Goal: Transaction & Acquisition: Purchase product/service

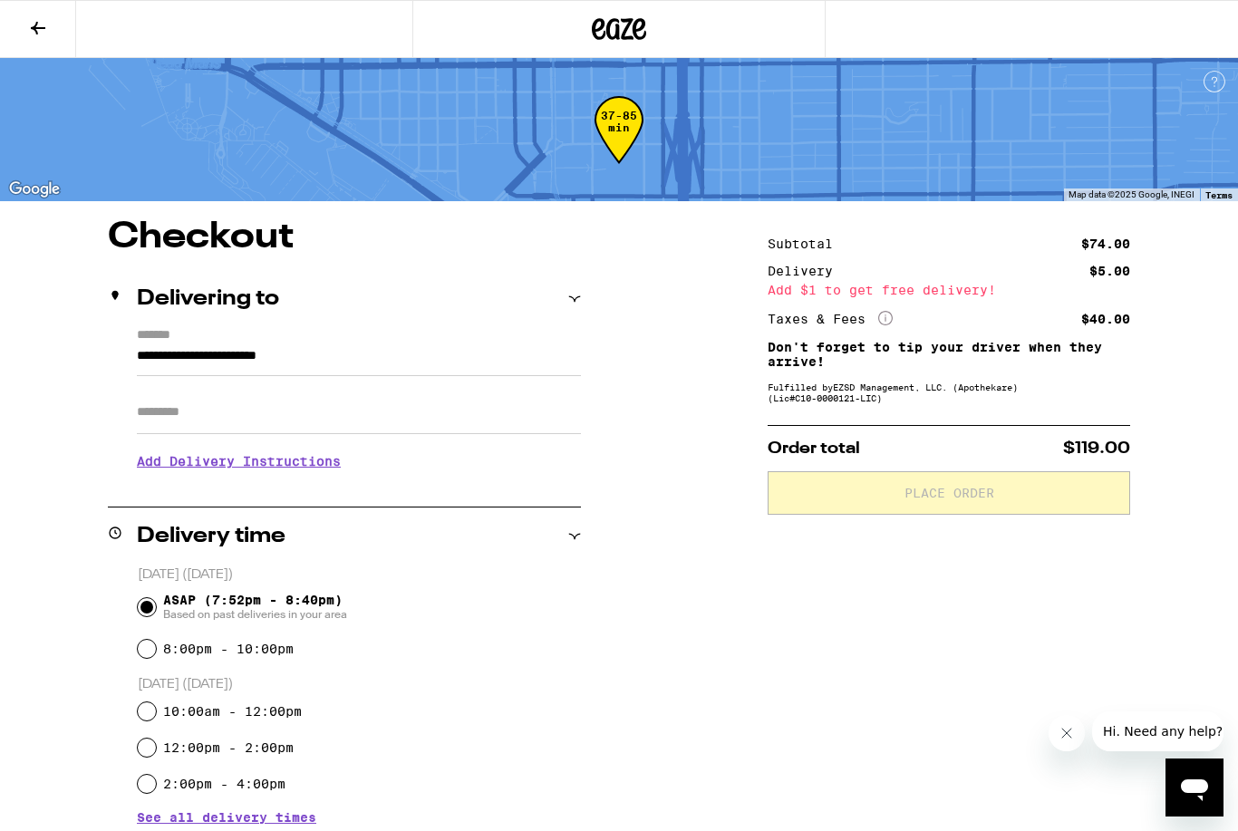
click at [518, 411] on input "Apt/Suite" at bounding box center [359, 413] width 444 height 44
click at [30, 11] on button at bounding box center [38, 29] width 76 height 57
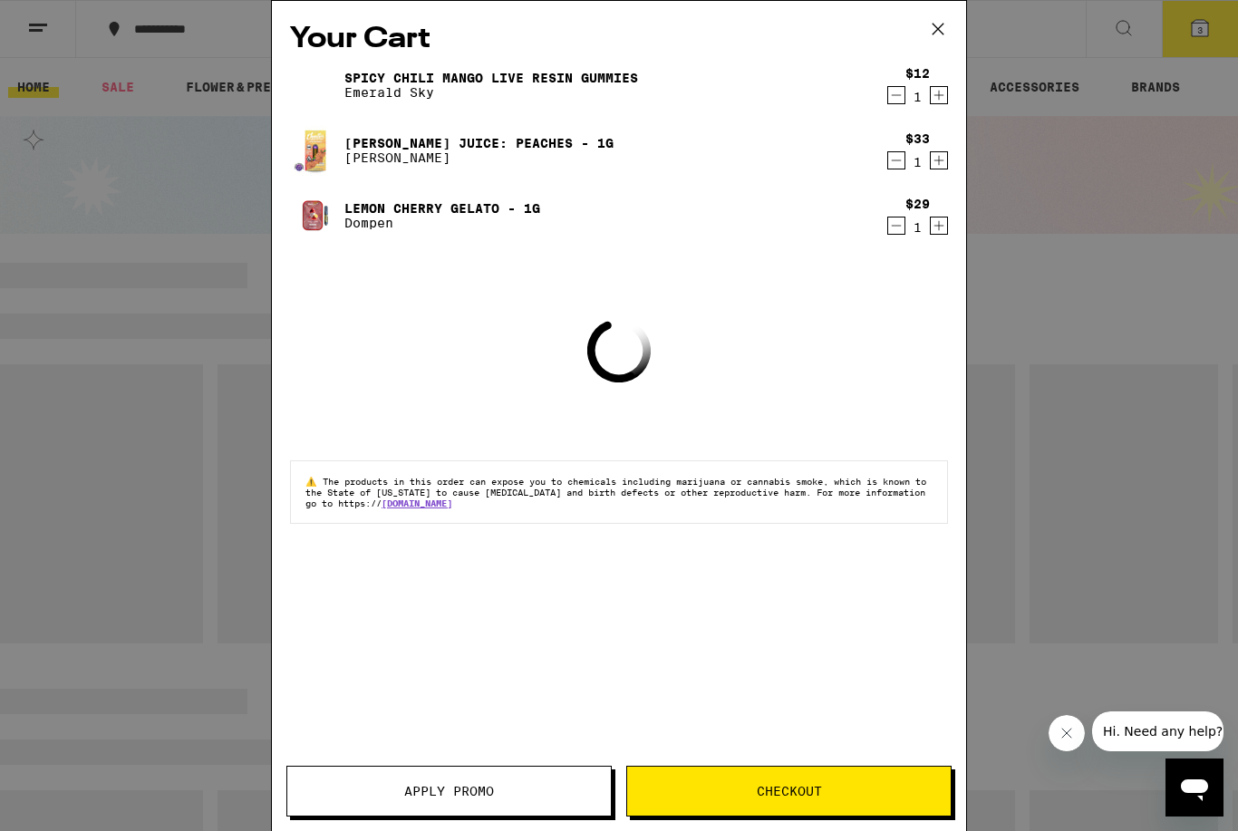
click at [937, 23] on icon at bounding box center [938, 28] width 27 height 27
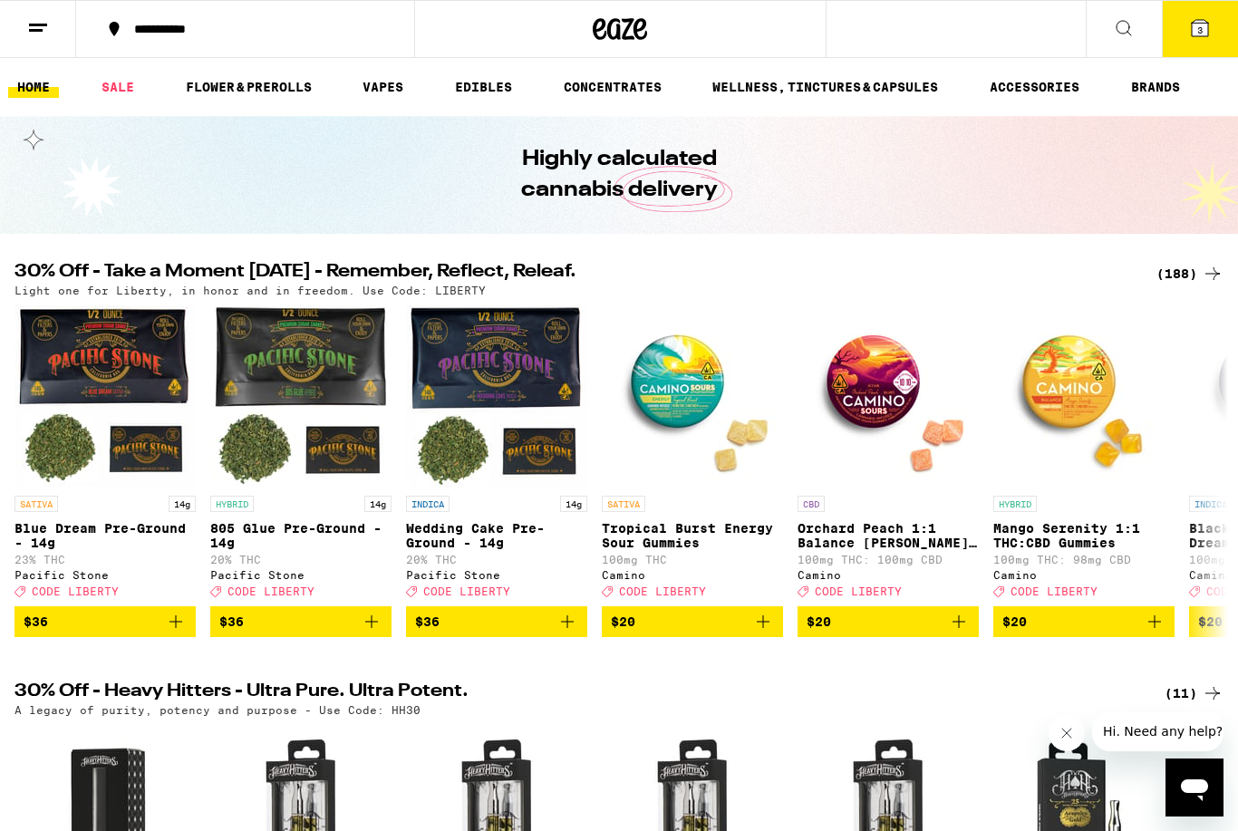
click at [1203, 25] on span "3" at bounding box center [1199, 29] width 5 height 11
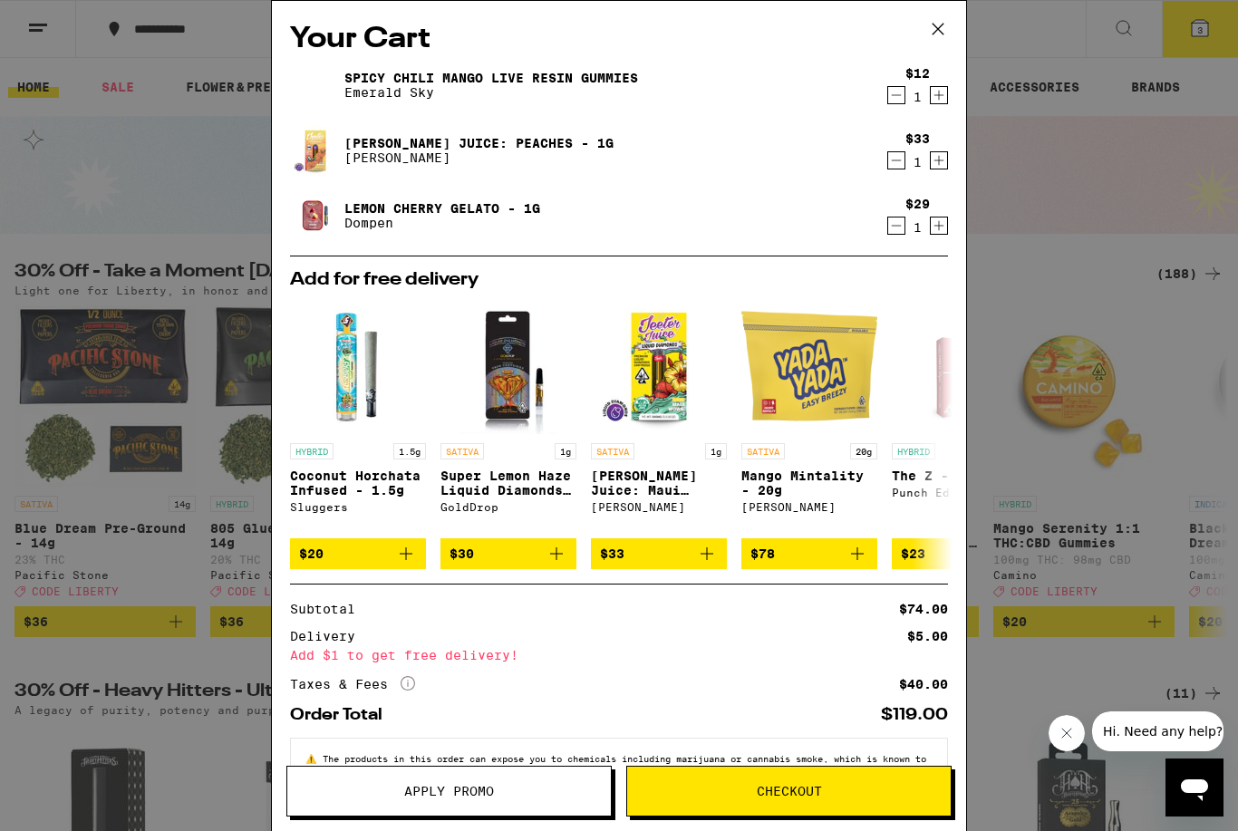
click at [938, 22] on icon at bounding box center [938, 28] width 27 height 27
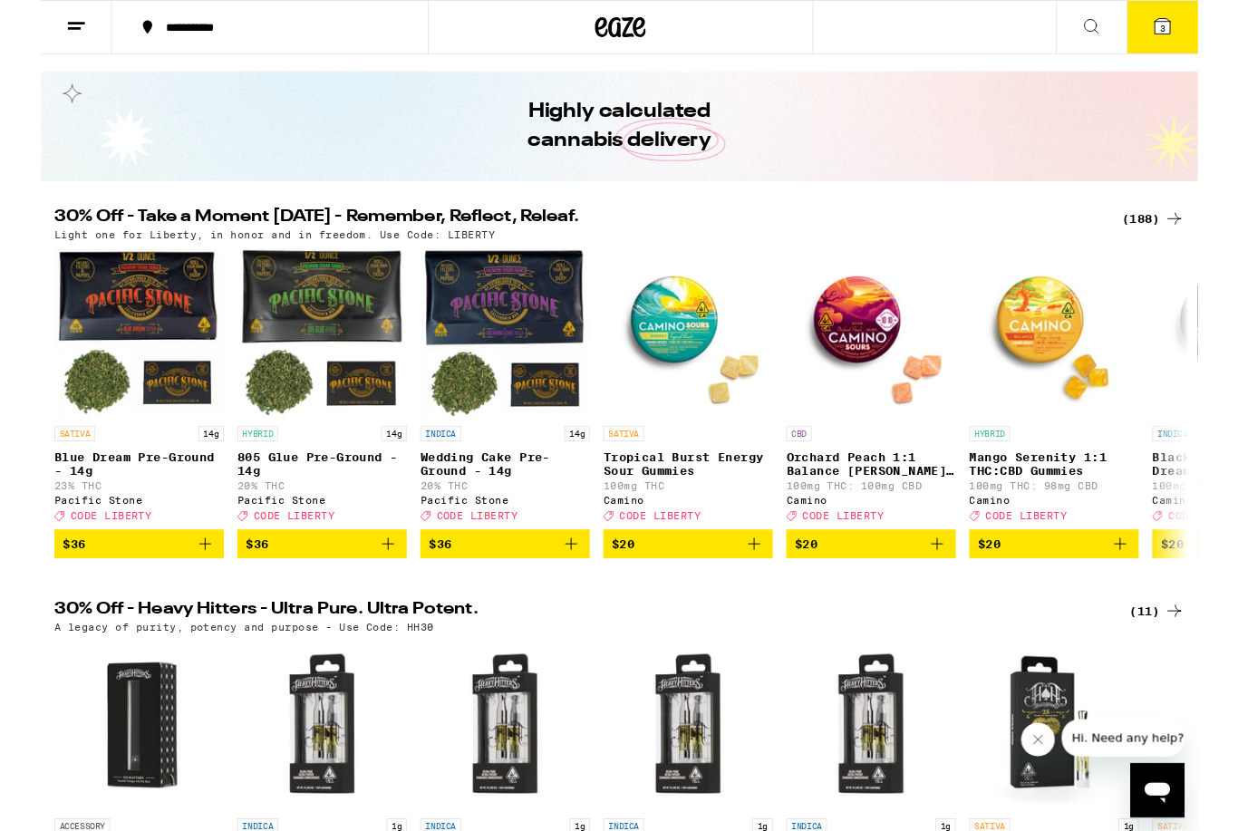
scroll to position [39, 0]
click at [1186, 229] on div "(188)" at bounding box center [1190, 235] width 67 height 22
click at [1196, 225] on div "(188)" at bounding box center [1190, 235] width 67 height 22
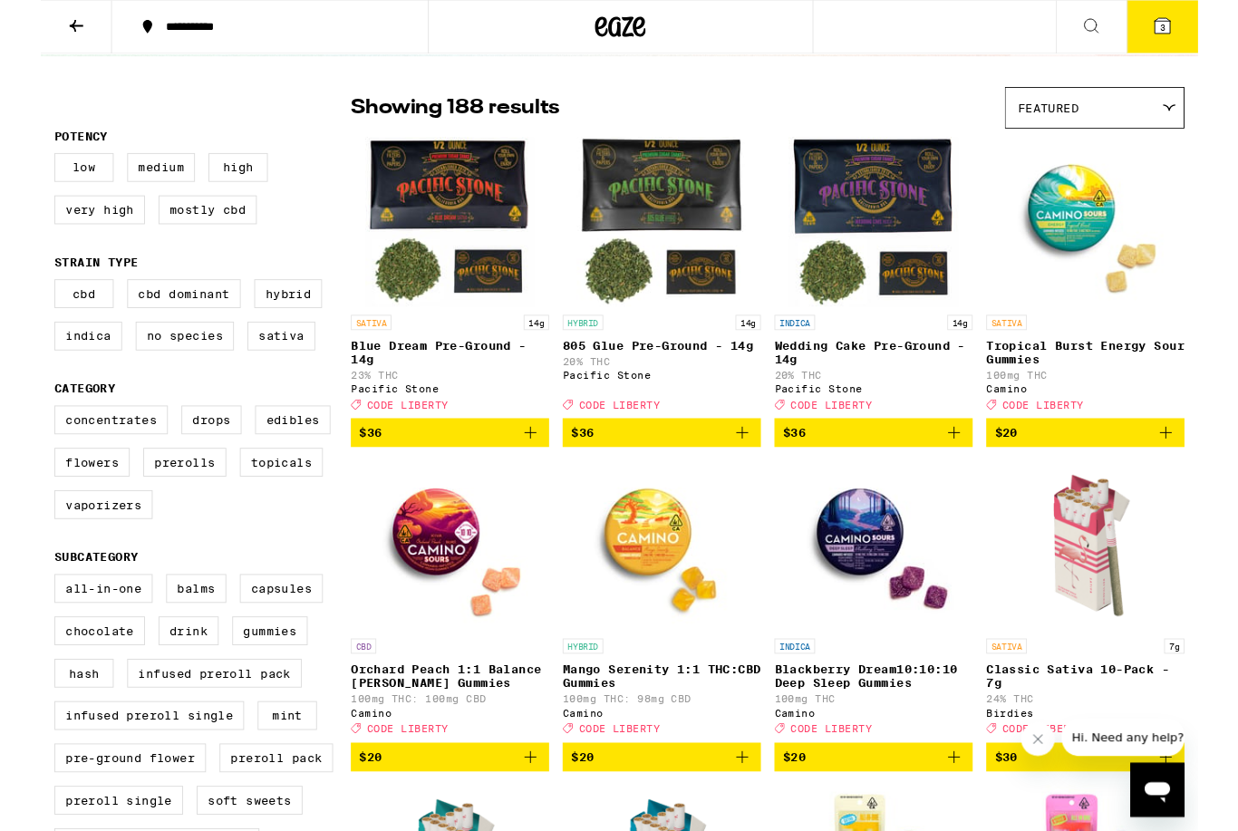
scroll to position [117, 0]
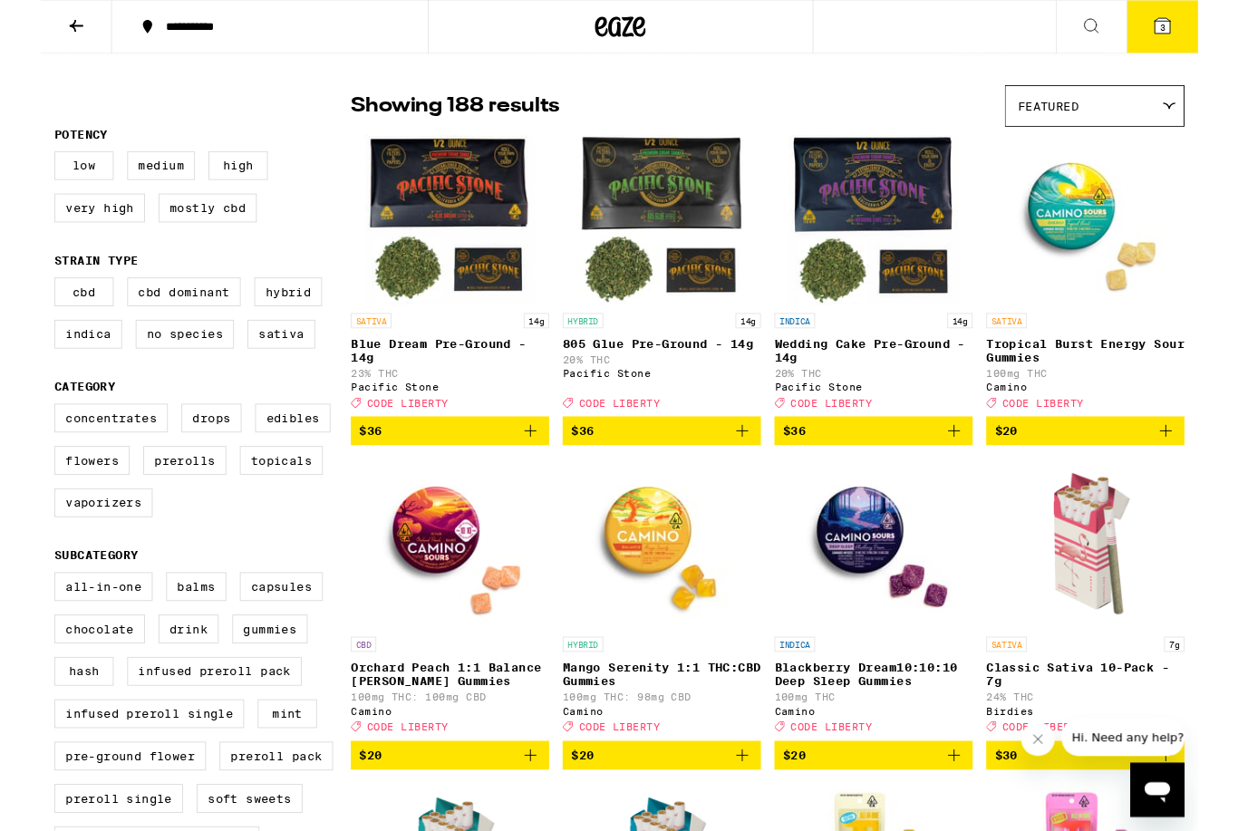
click at [1098, 118] on span "Featured" at bounding box center [1077, 114] width 65 height 15
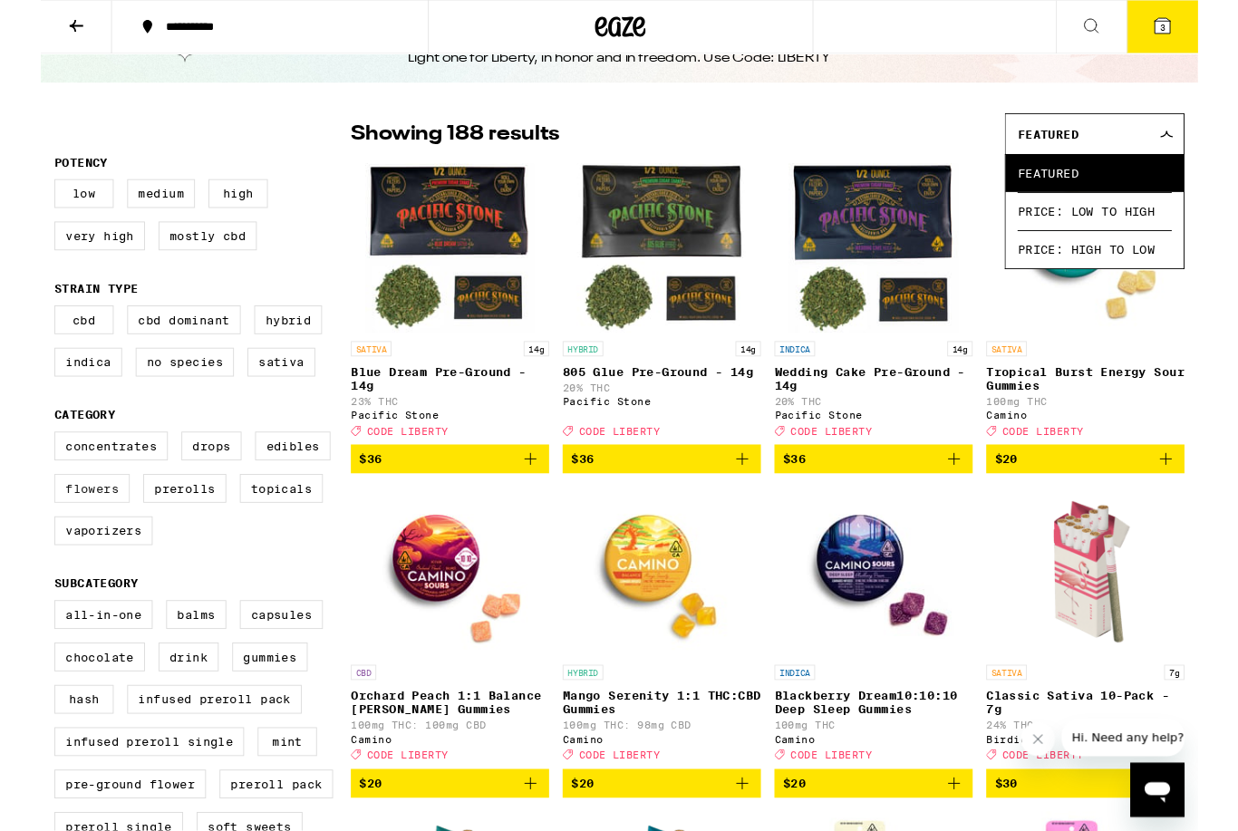
scroll to position [88, 0]
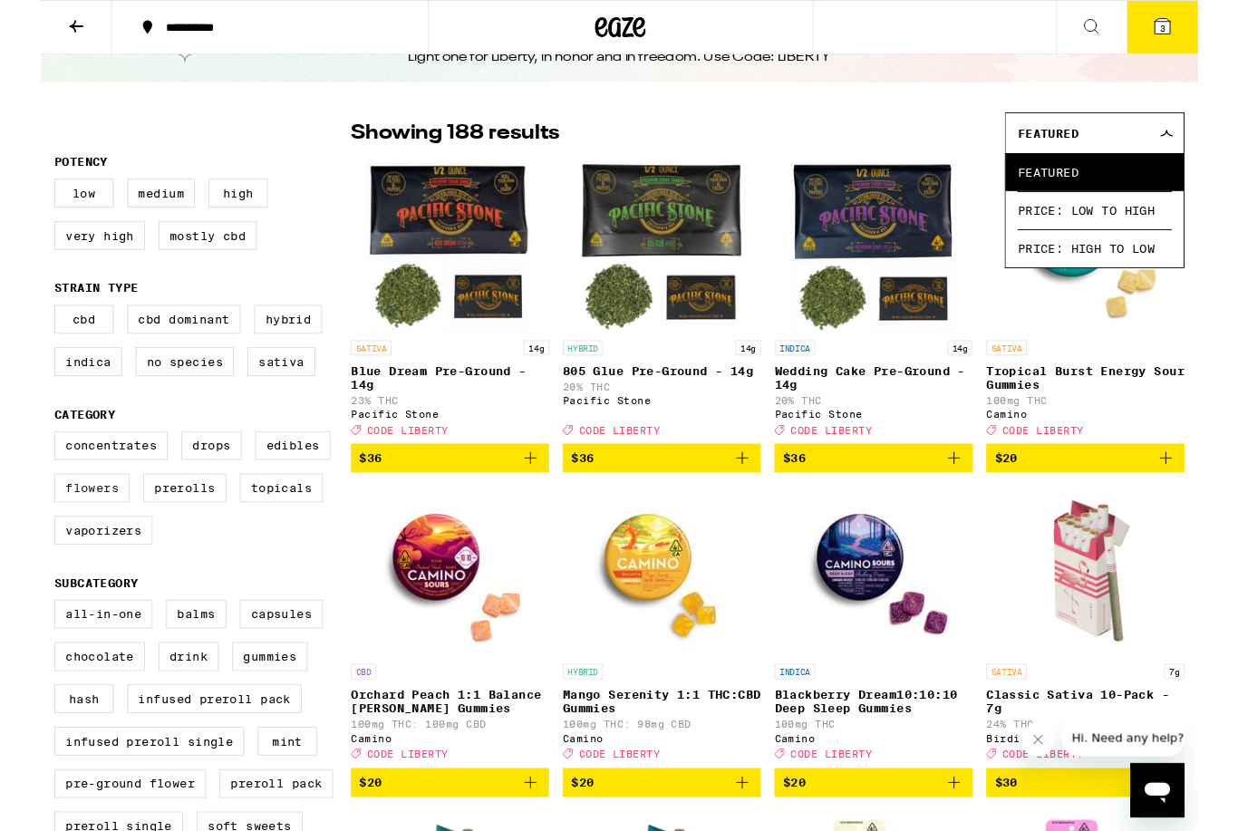
click at [50, 537] on label "Flowers" at bounding box center [55, 522] width 81 height 31
click at [19, 465] on input "Flowers" at bounding box center [18, 464] width 1 height 1
checkbox input "true"
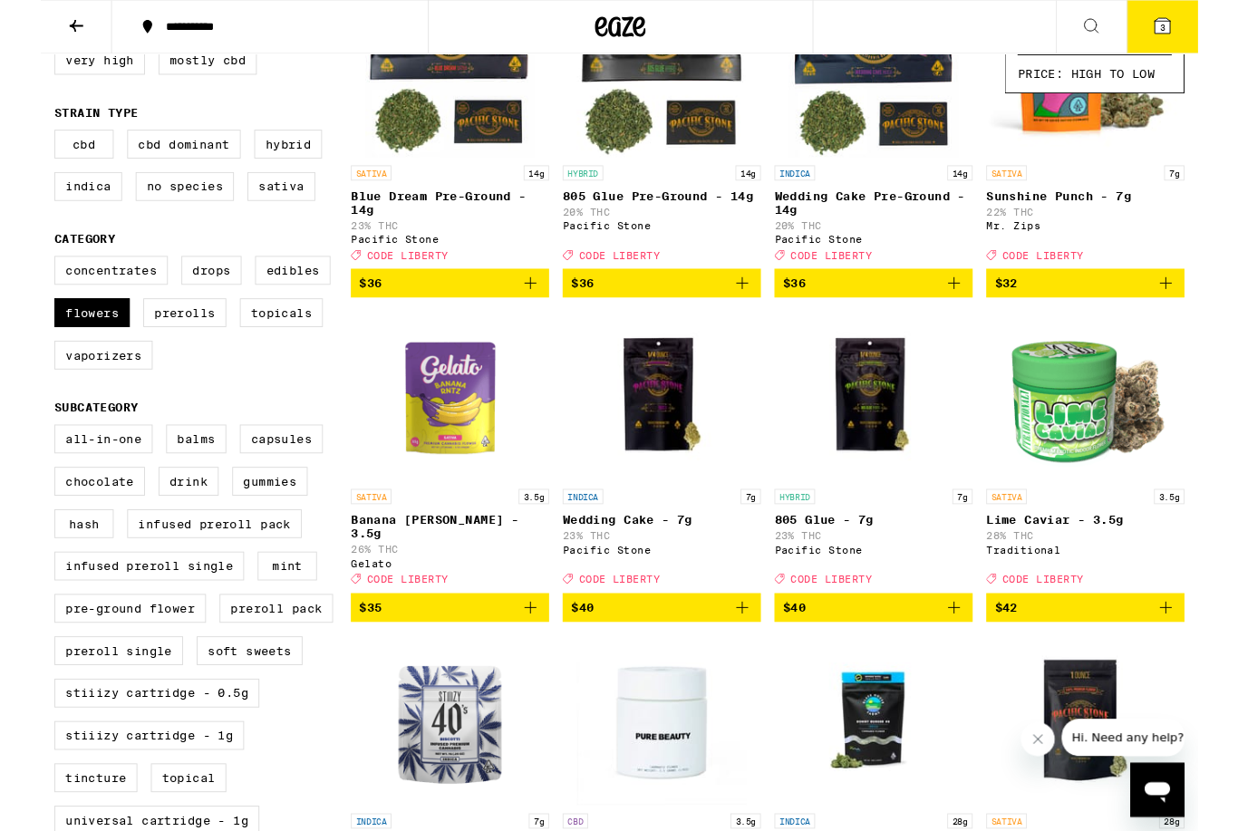
click at [447, 474] on img "Open page for Banana Runtz - 3.5g from Gelato" at bounding box center [437, 424] width 181 height 181
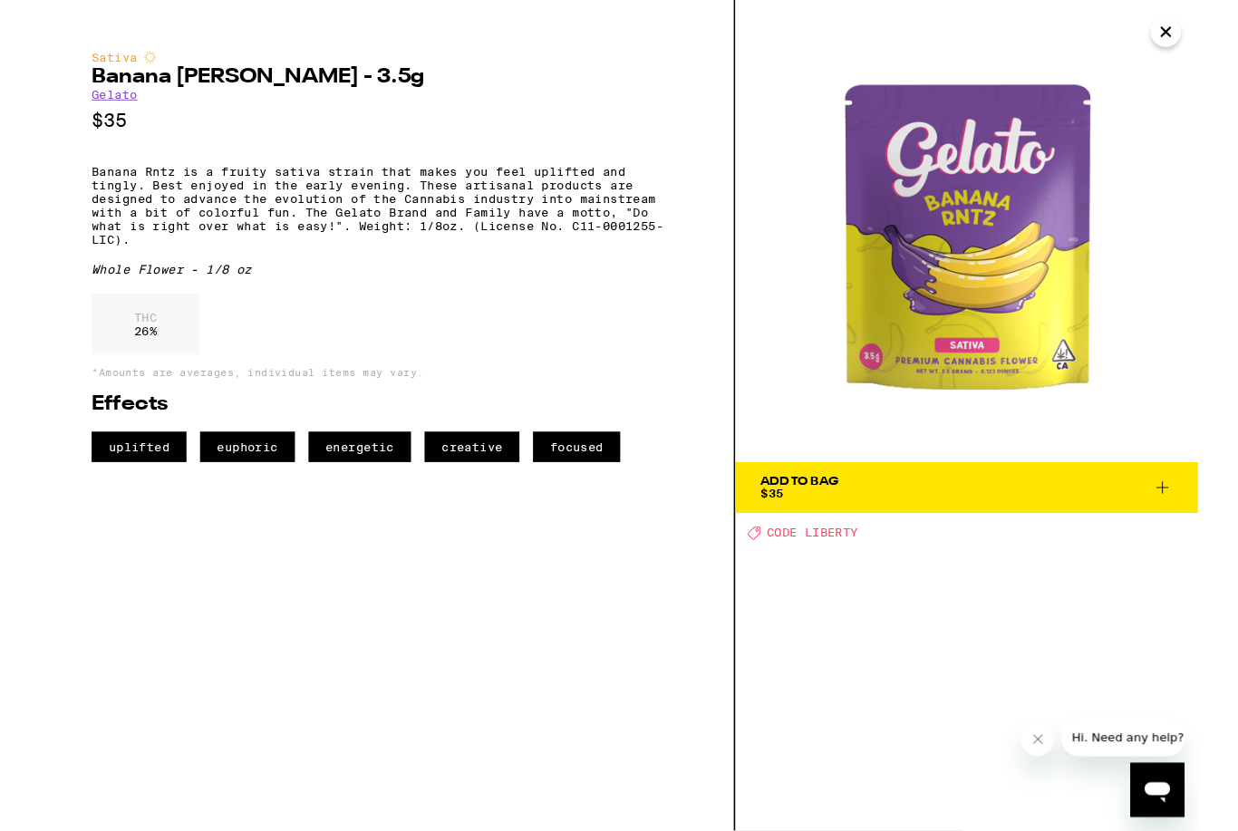
scroll to position [276, 0]
click at [1212, 22] on icon "Close" at bounding box center [1204, 34] width 22 height 27
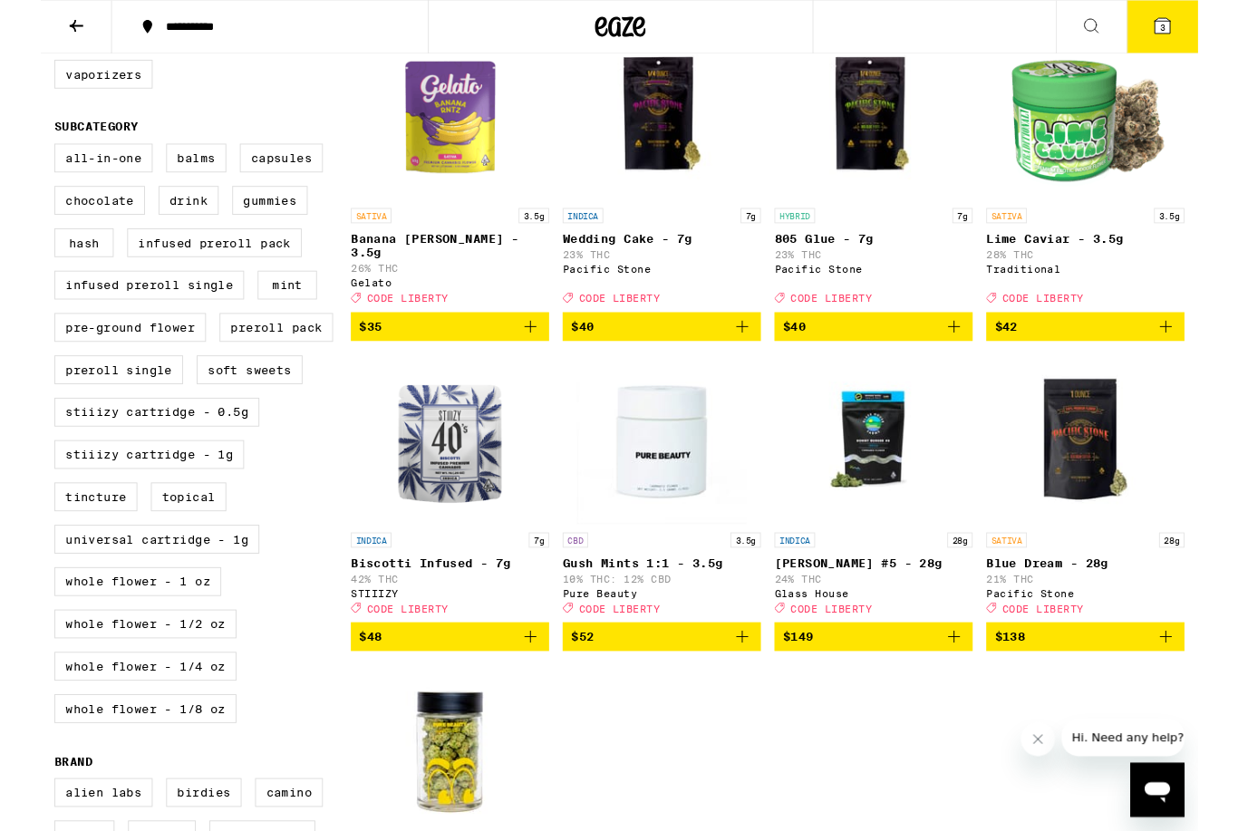
scroll to position [576, 0]
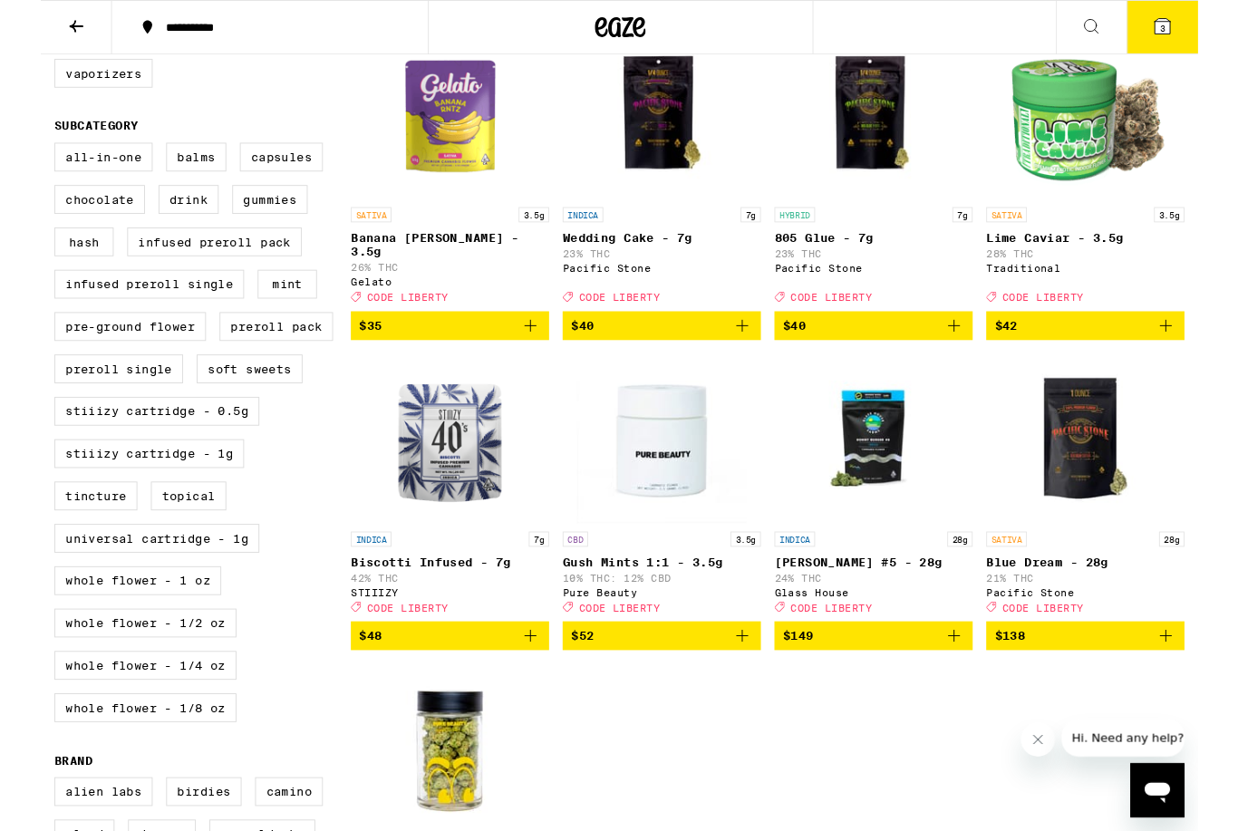
click at [527, 692] on icon "Add to bag" at bounding box center [524, 681] width 22 height 22
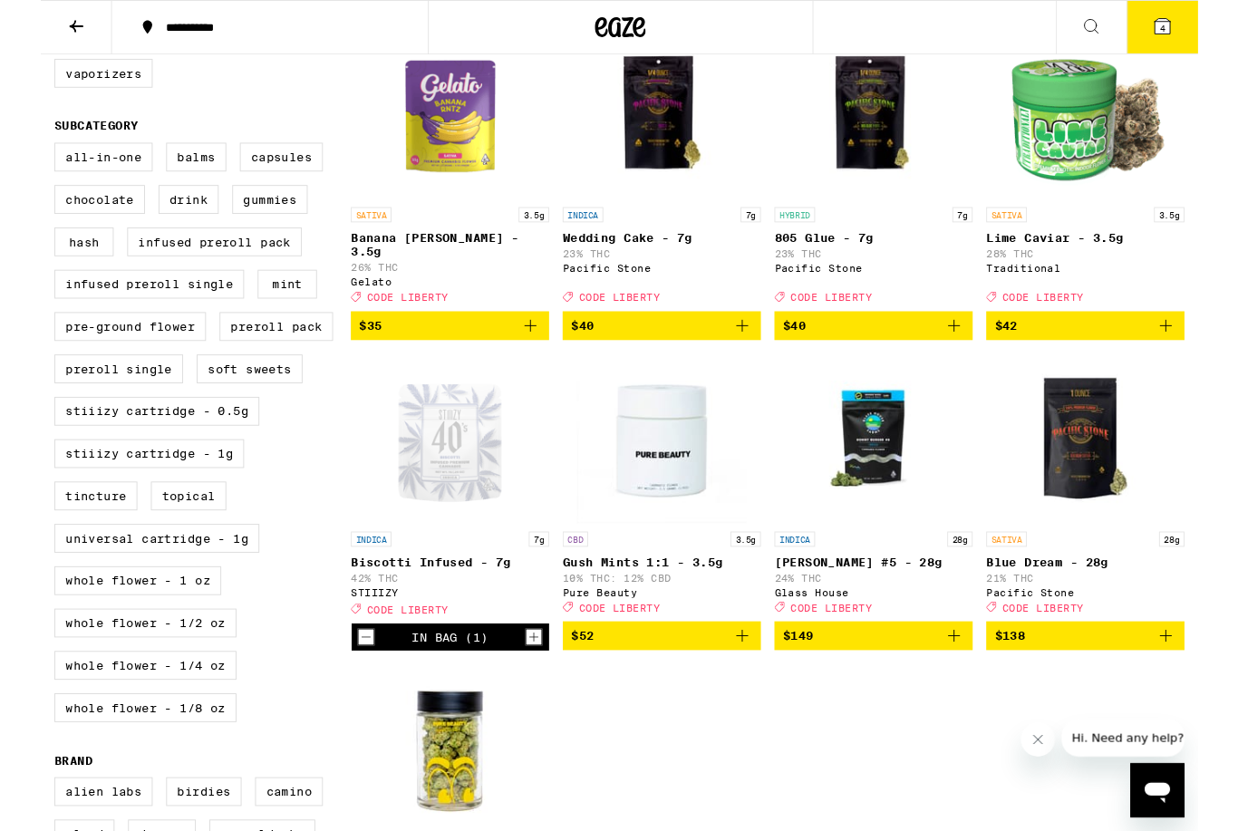
click at [481, 510] on div "Open page for Biscotti Infused - 7g from STIIIZY" at bounding box center [437, 469] width 181 height 181
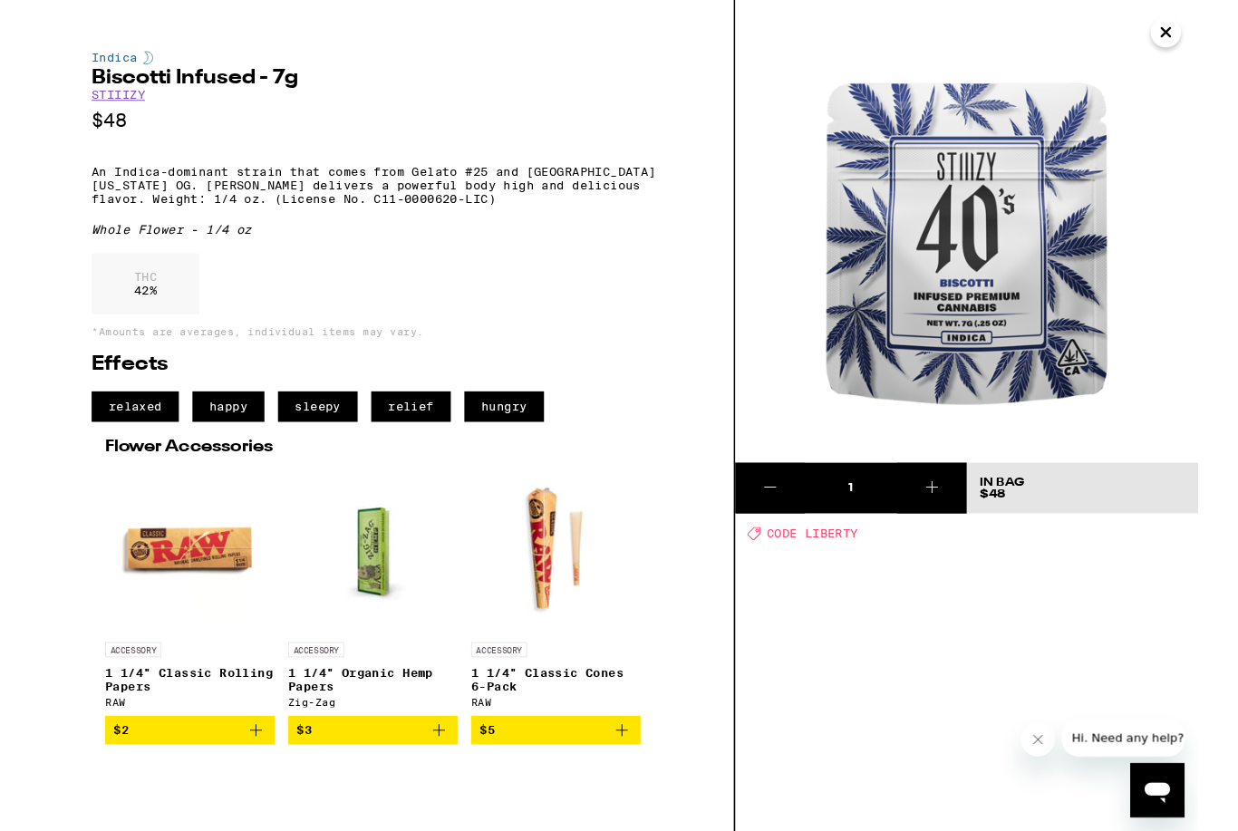
click at [1196, 30] on icon "Close" at bounding box center [1204, 34] width 22 height 27
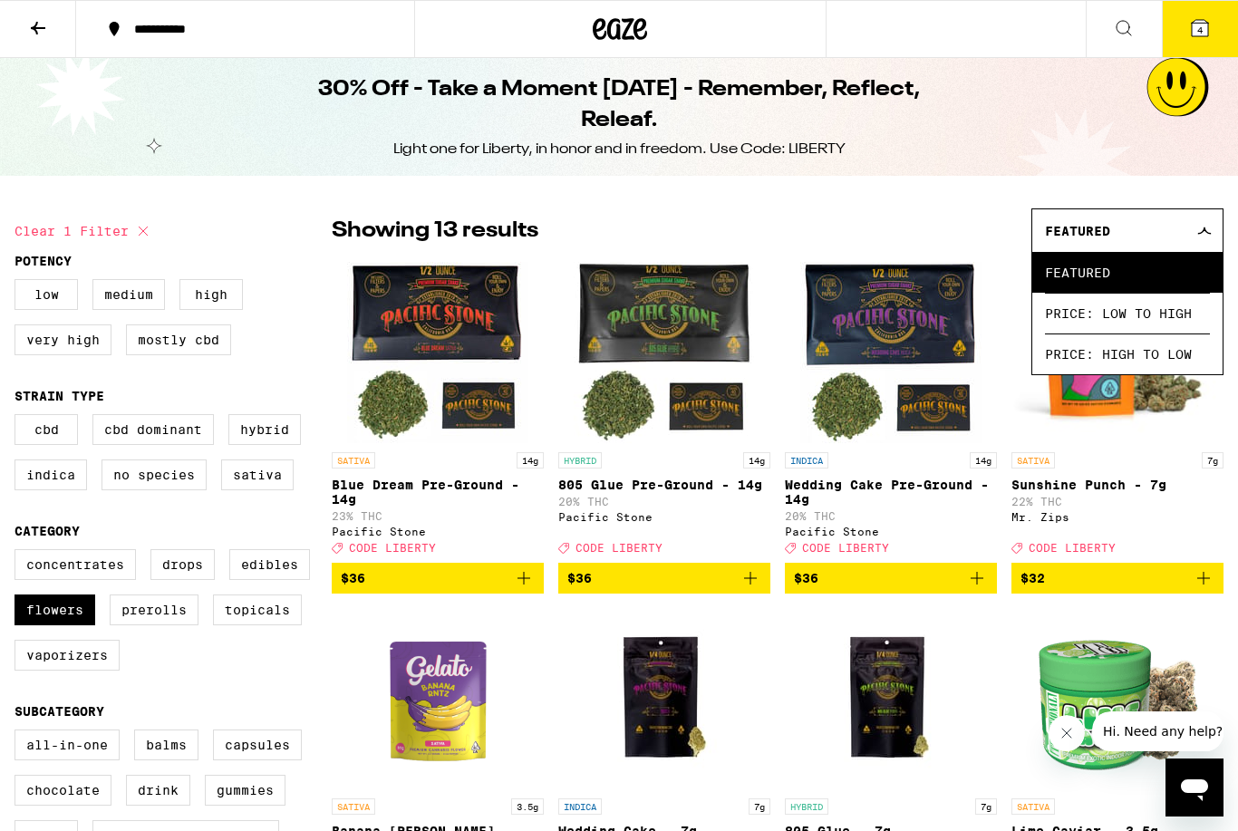
click at [1188, 218] on div "Featured" at bounding box center [1127, 230] width 190 height 43
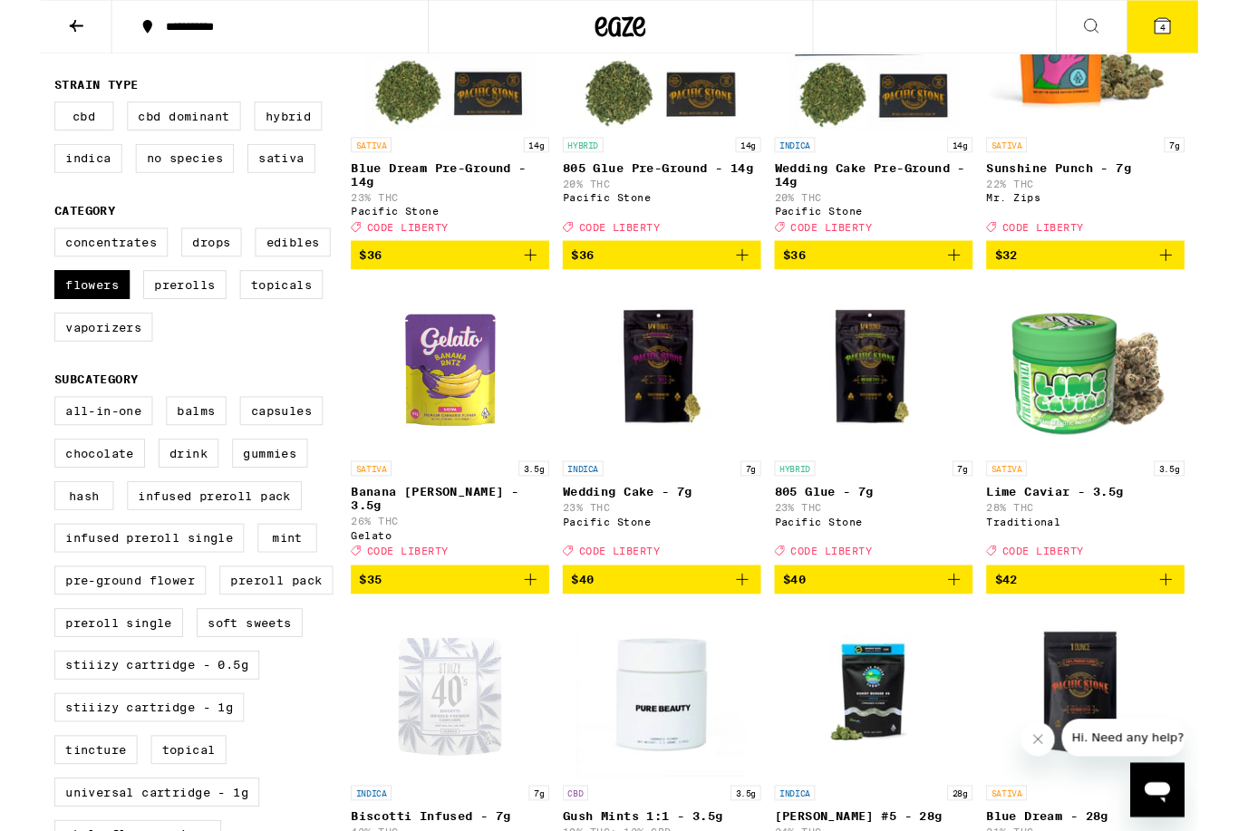
scroll to position [305, 0]
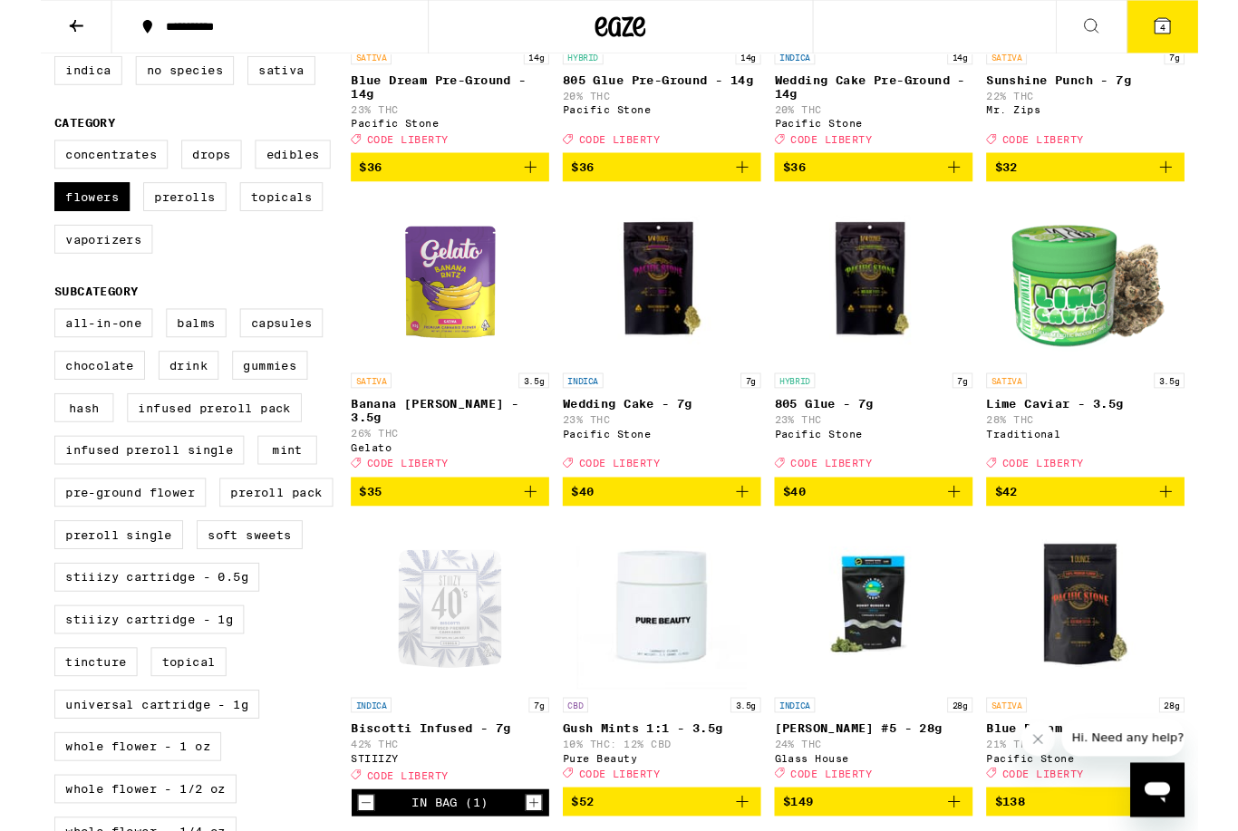
click at [885, 311] on img "Open page for 805 Glue - 7g from Pacific Stone" at bounding box center [890, 299] width 181 height 181
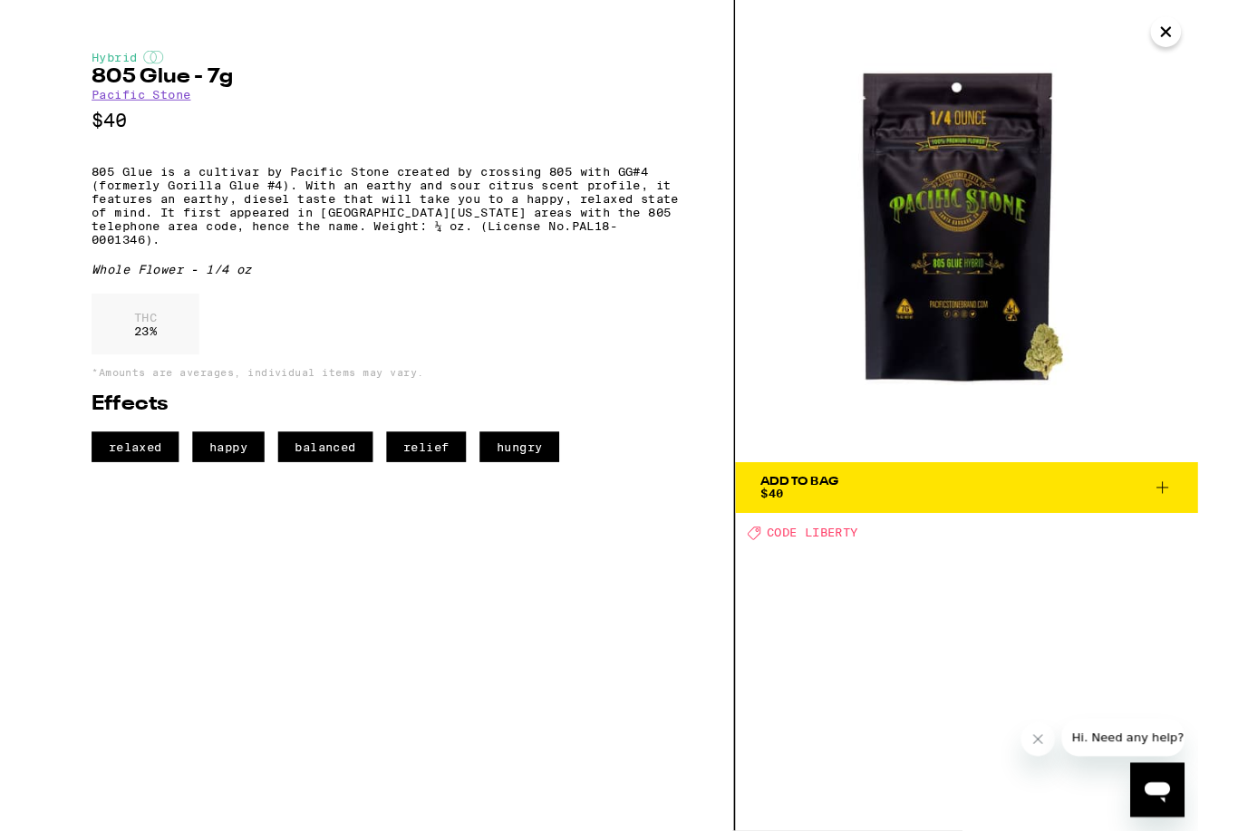
scroll to position [400, 0]
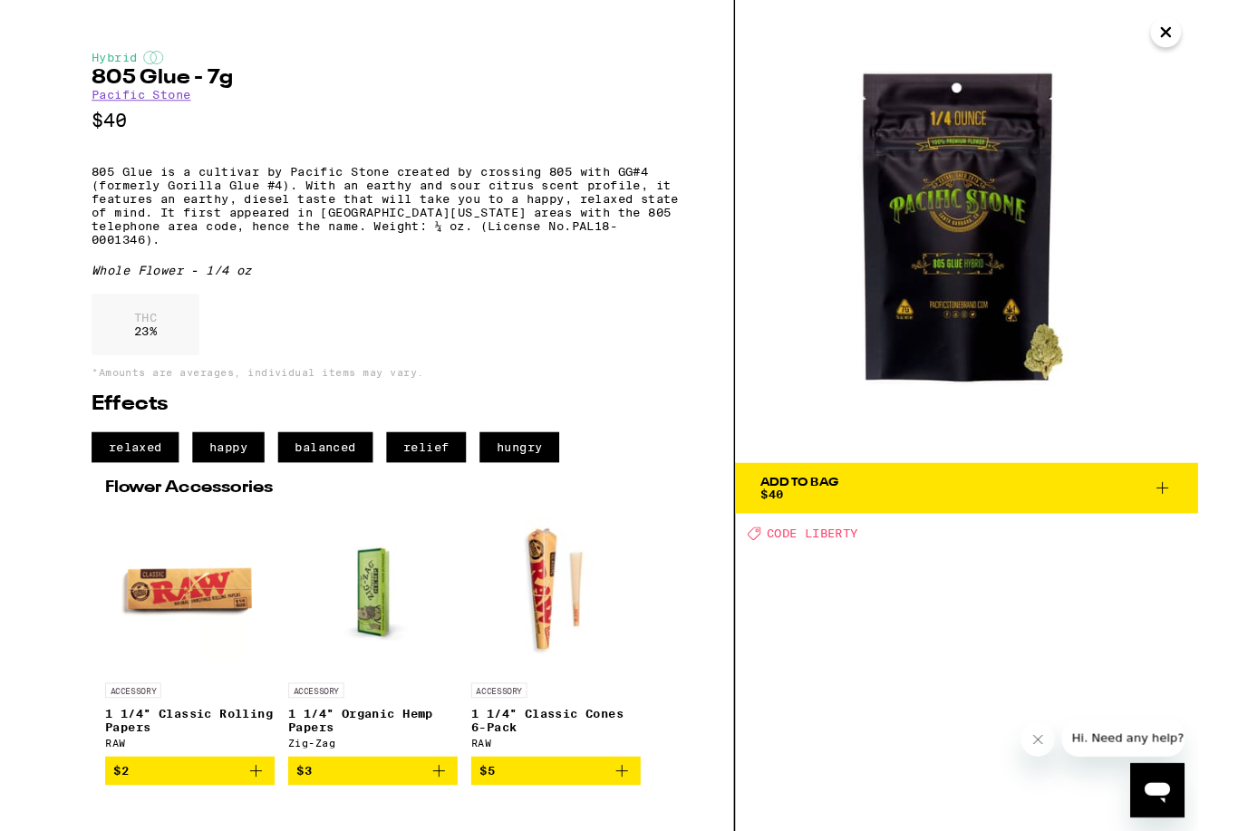
click at [1177, 541] on button "Add To Bag $40" at bounding box center [990, 522] width 495 height 54
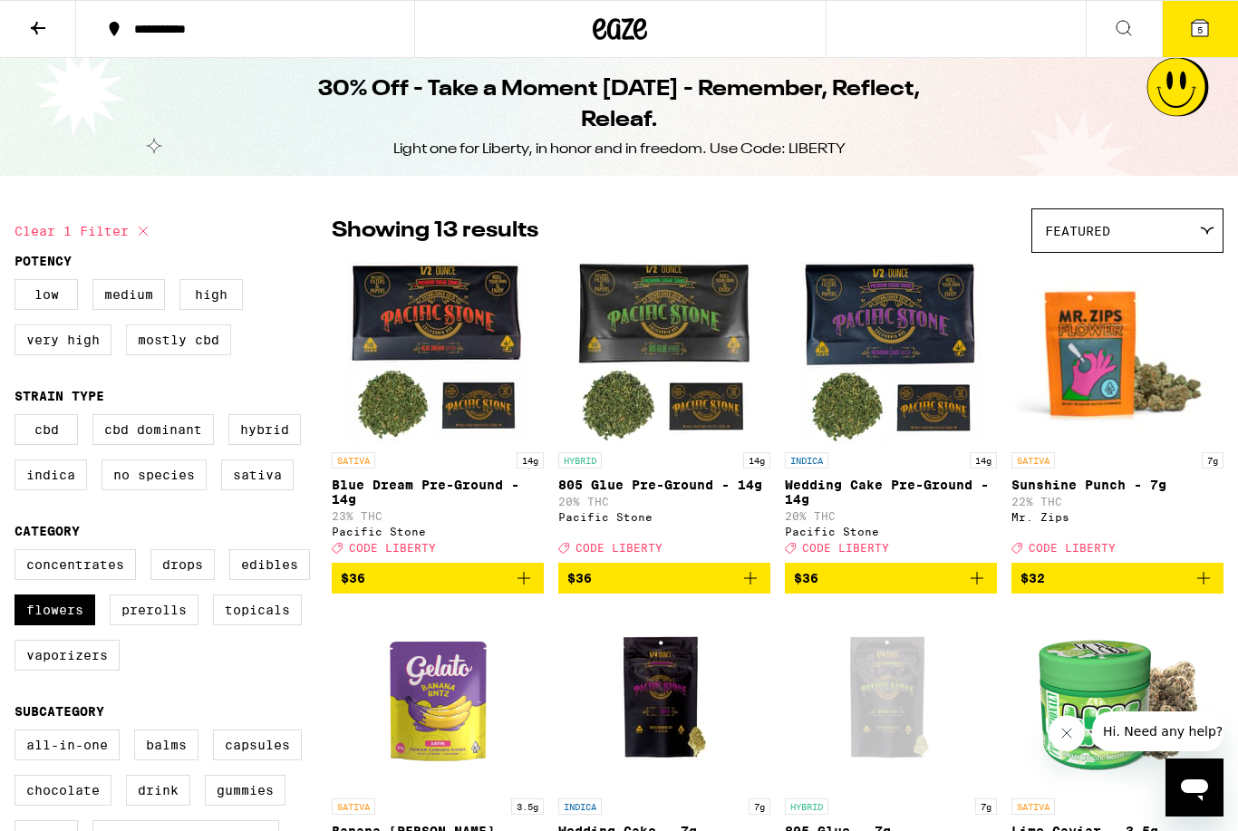
click at [1196, 38] on icon at bounding box center [1200, 28] width 22 height 22
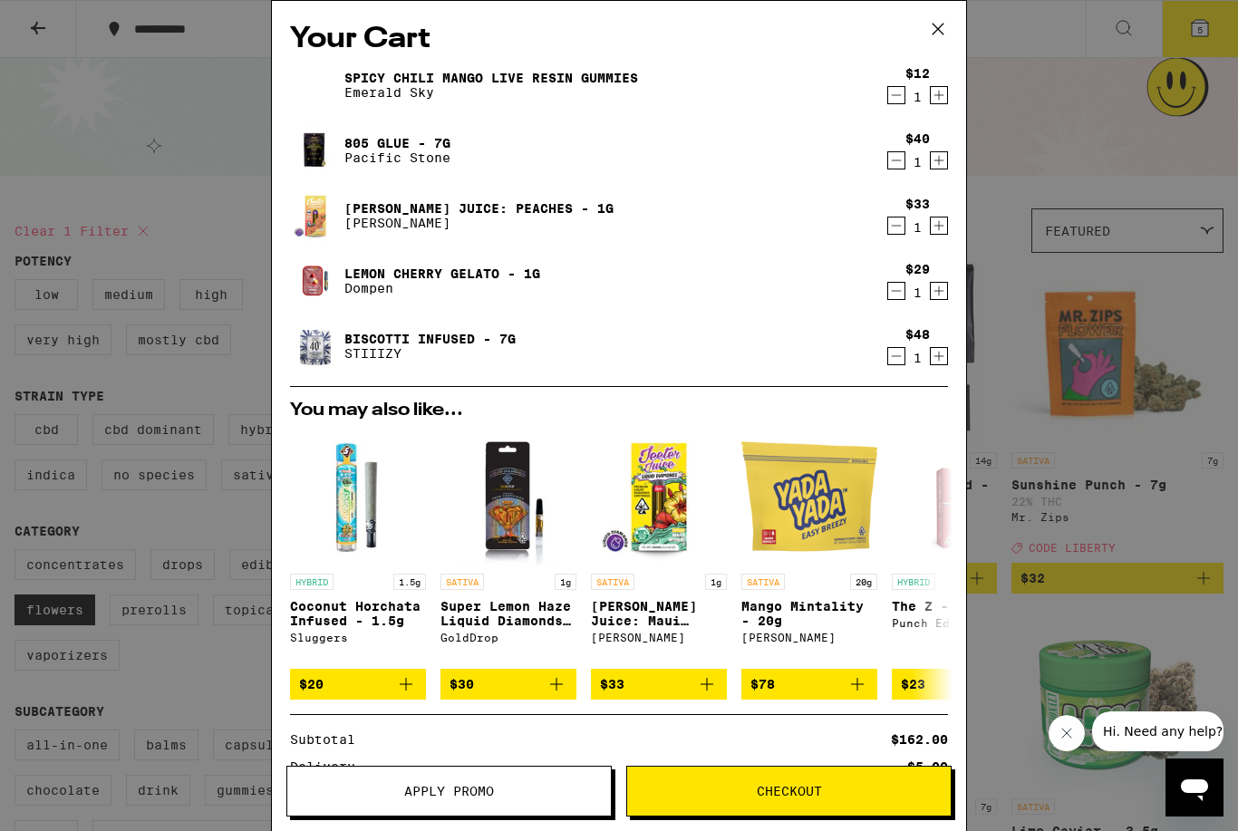
click at [887, 345] on div "$48 1" at bounding box center [914, 346] width 68 height 38
click at [903, 362] on icon "Decrement" at bounding box center [896, 356] width 16 height 22
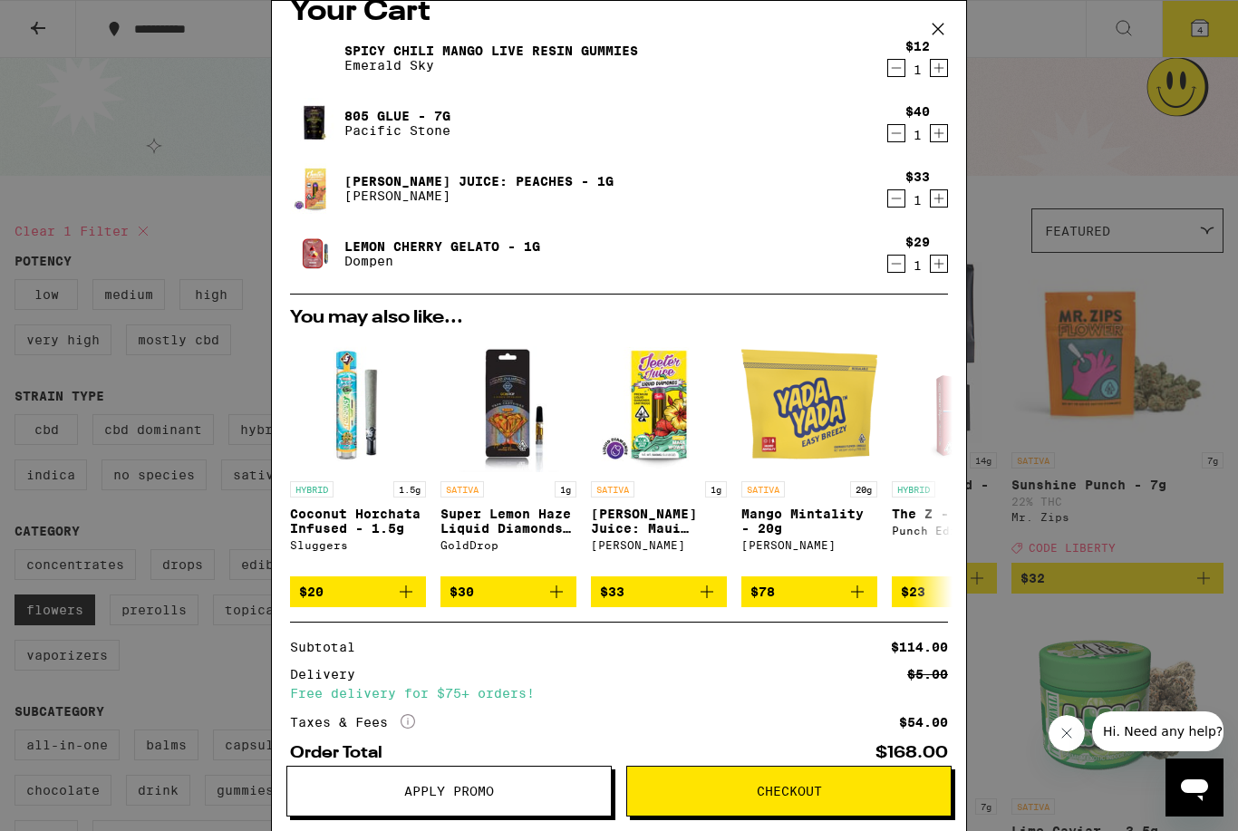
click at [528, 799] on button "Apply Promo" at bounding box center [448, 791] width 325 height 51
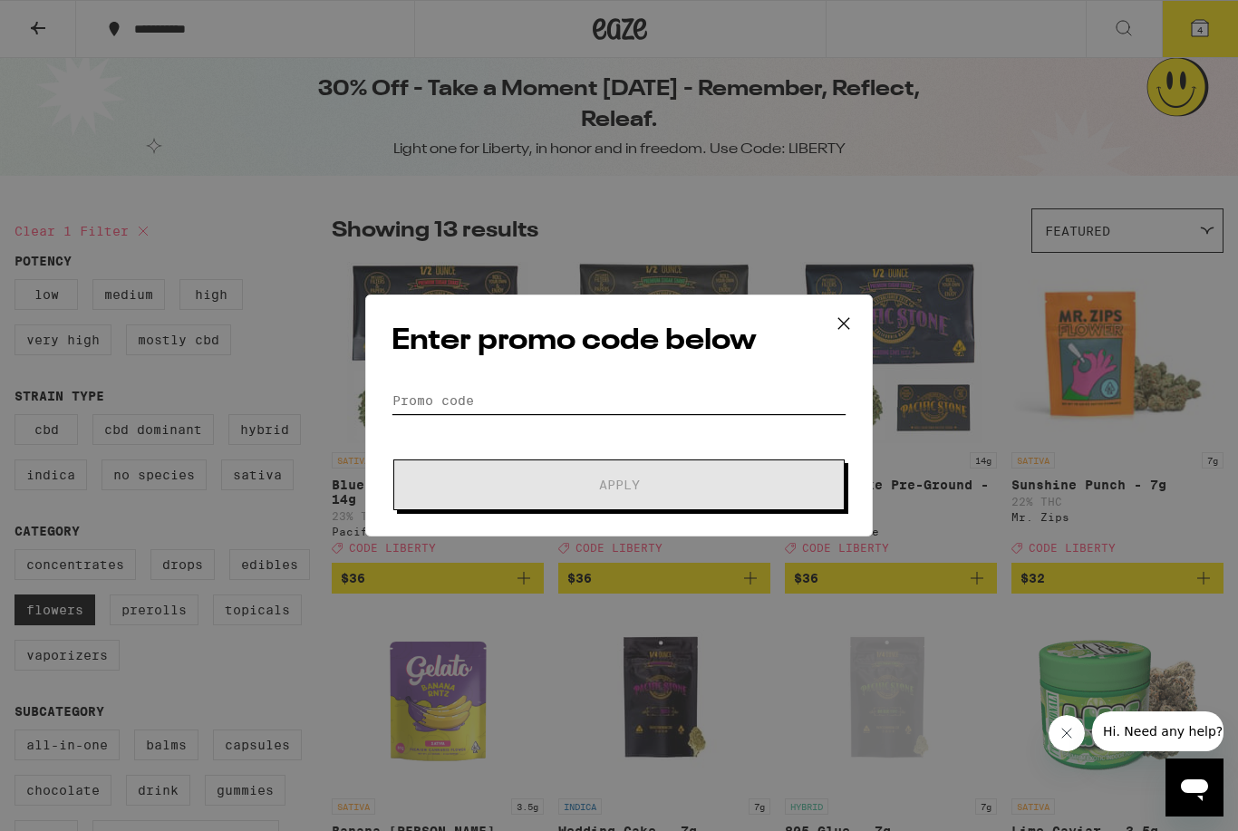
click at [752, 402] on input "Promo Code" at bounding box center [619, 400] width 455 height 27
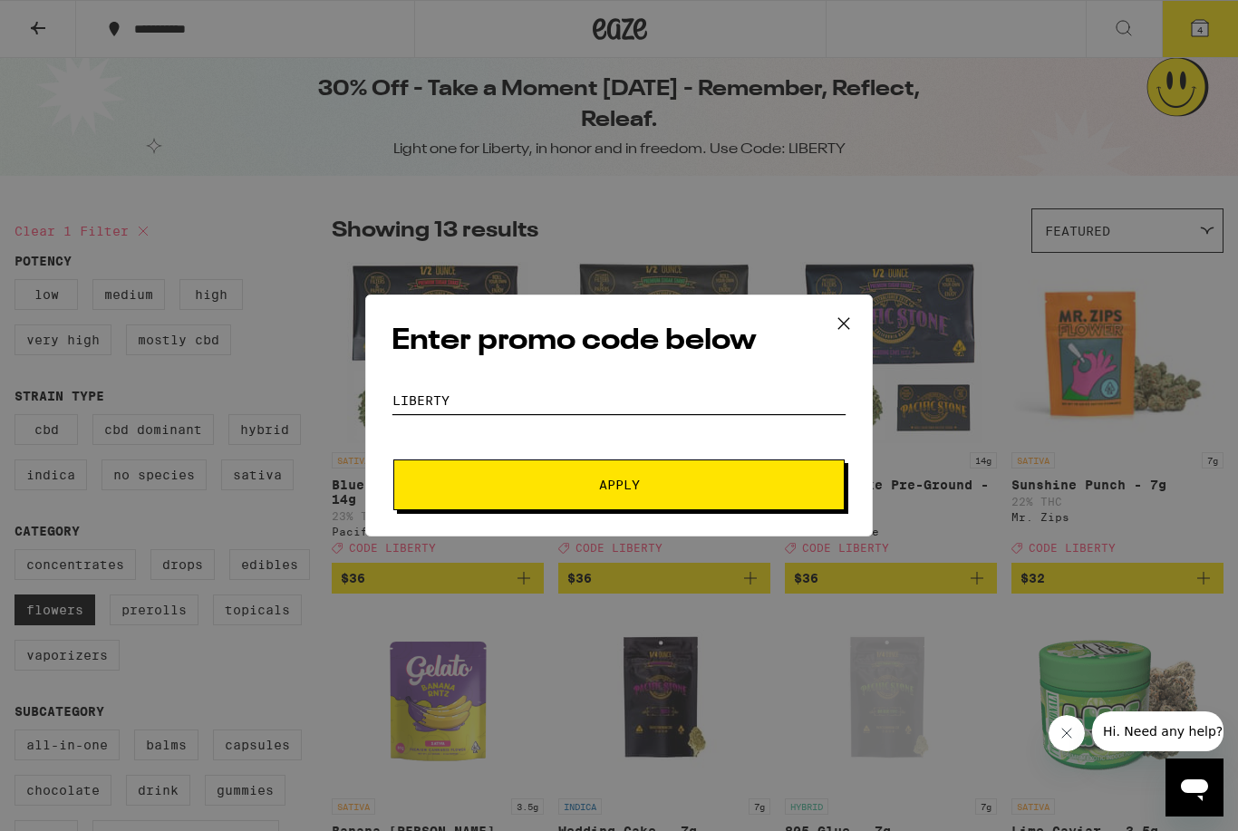
type input "LIBERTY"
click at [669, 485] on span "Apply" at bounding box center [619, 485] width 326 height 13
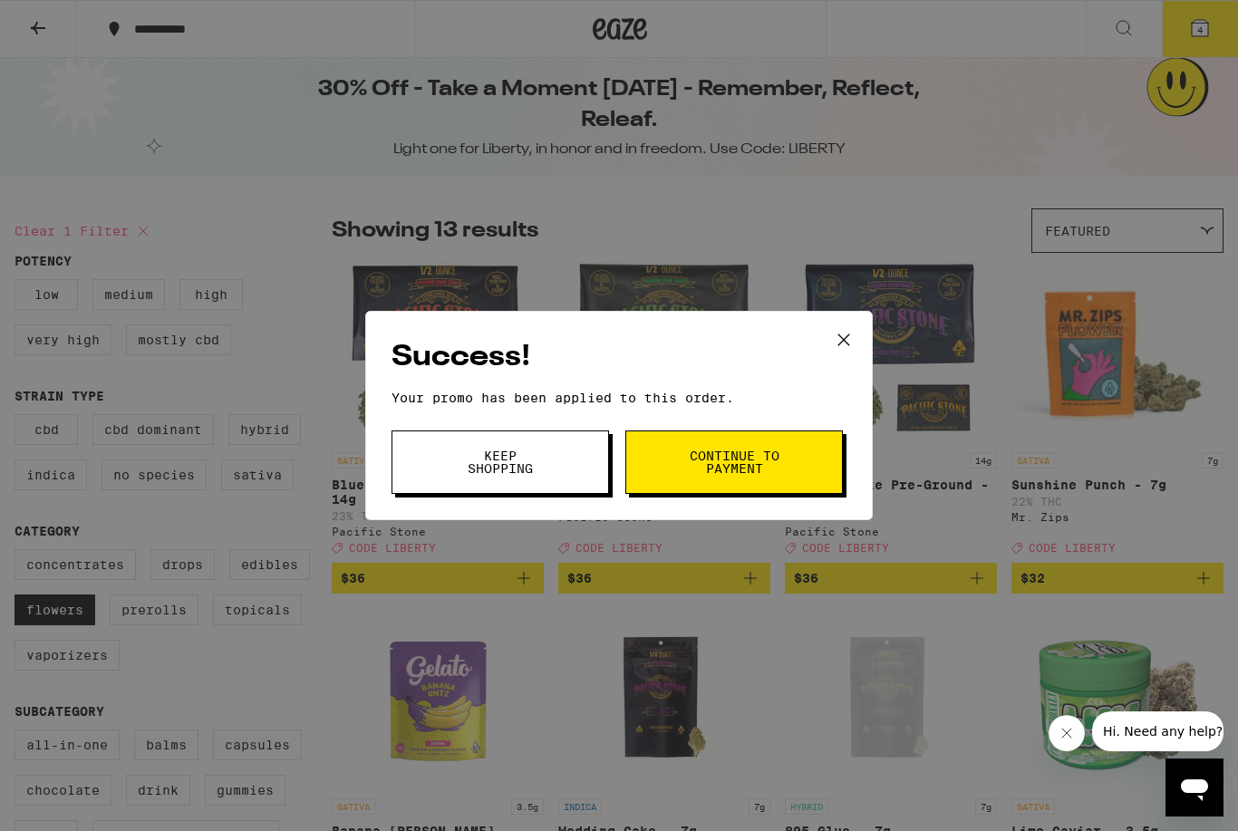
click at [757, 475] on span "Continue to payment" at bounding box center [734, 462] width 92 height 25
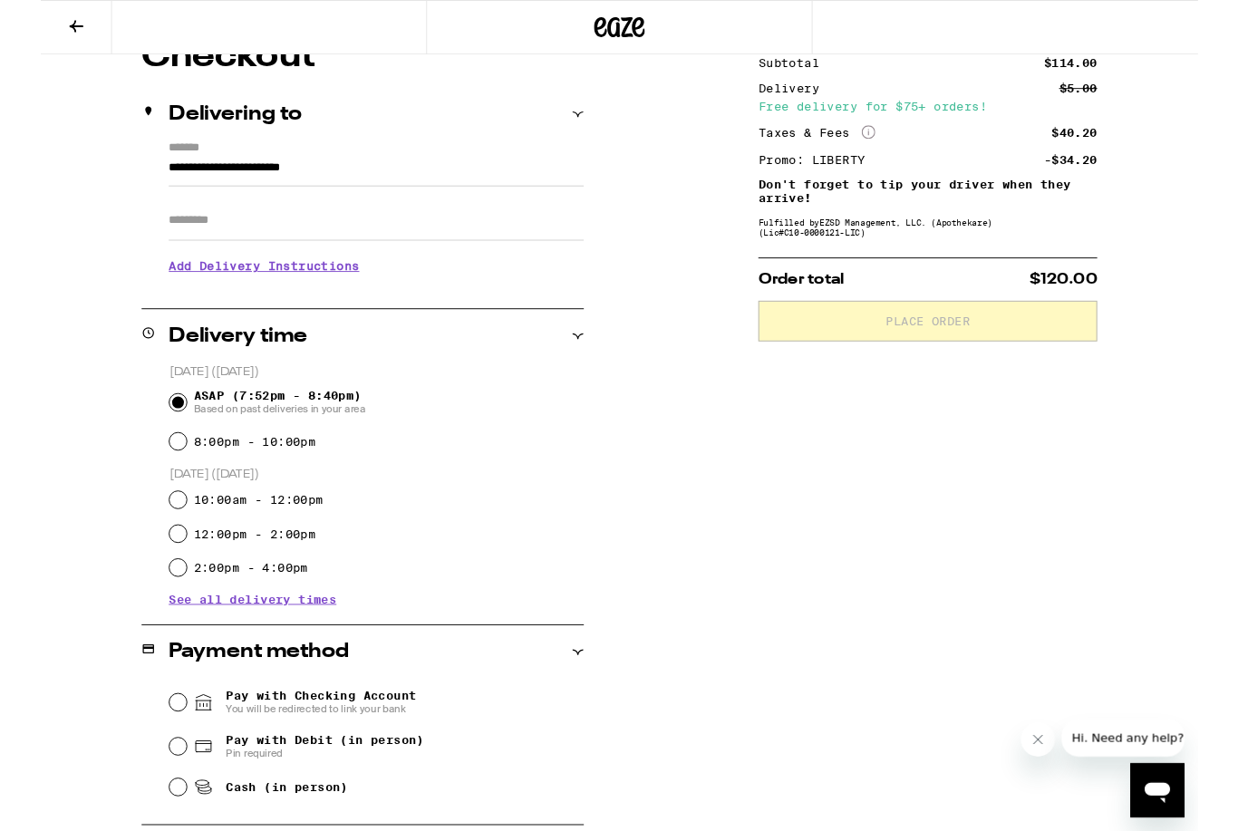
scroll to position [176, 0]
click at [181, 189] on input "**********" at bounding box center [359, 184] width 444 height 31
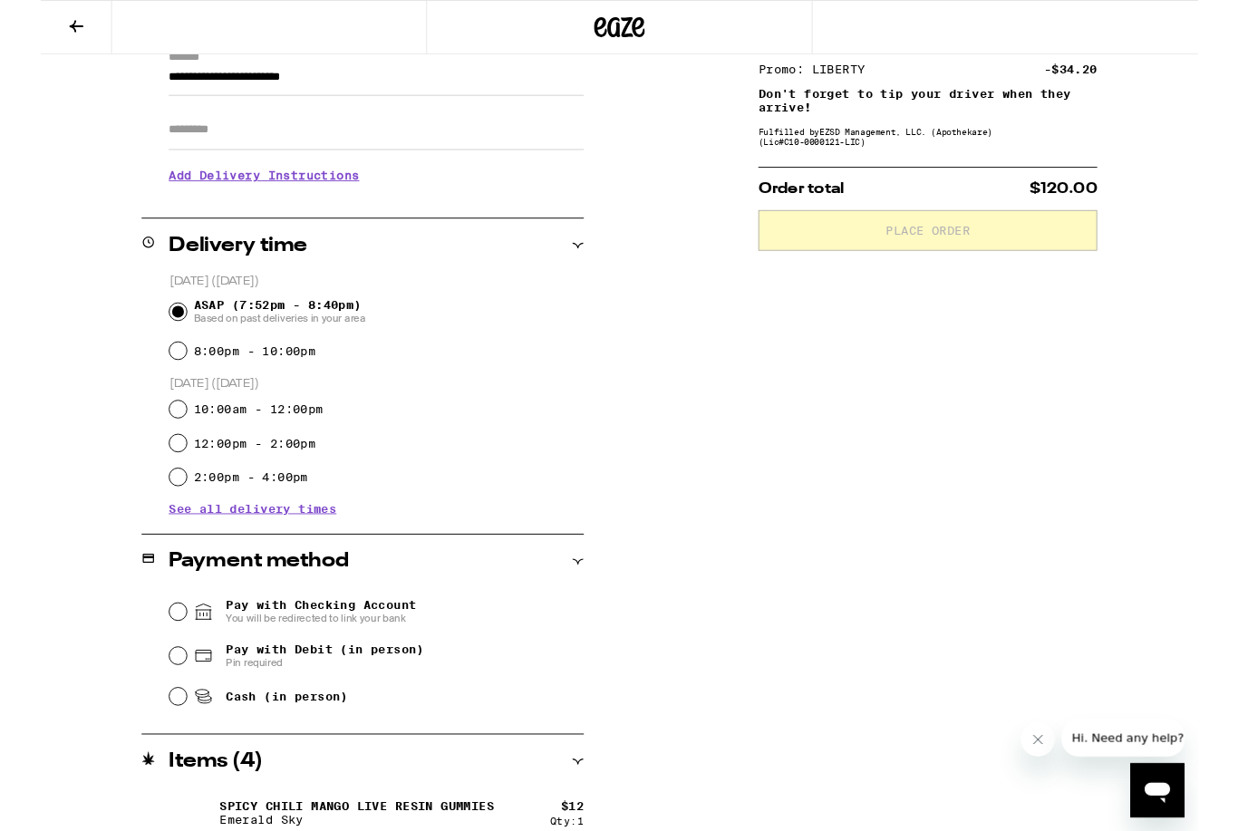
click at [152, 332] on input "ASAP (7:52pm - 8:40pm) Based on past deliveries in your area" at bounding box center [147, 333] width 18 height 18
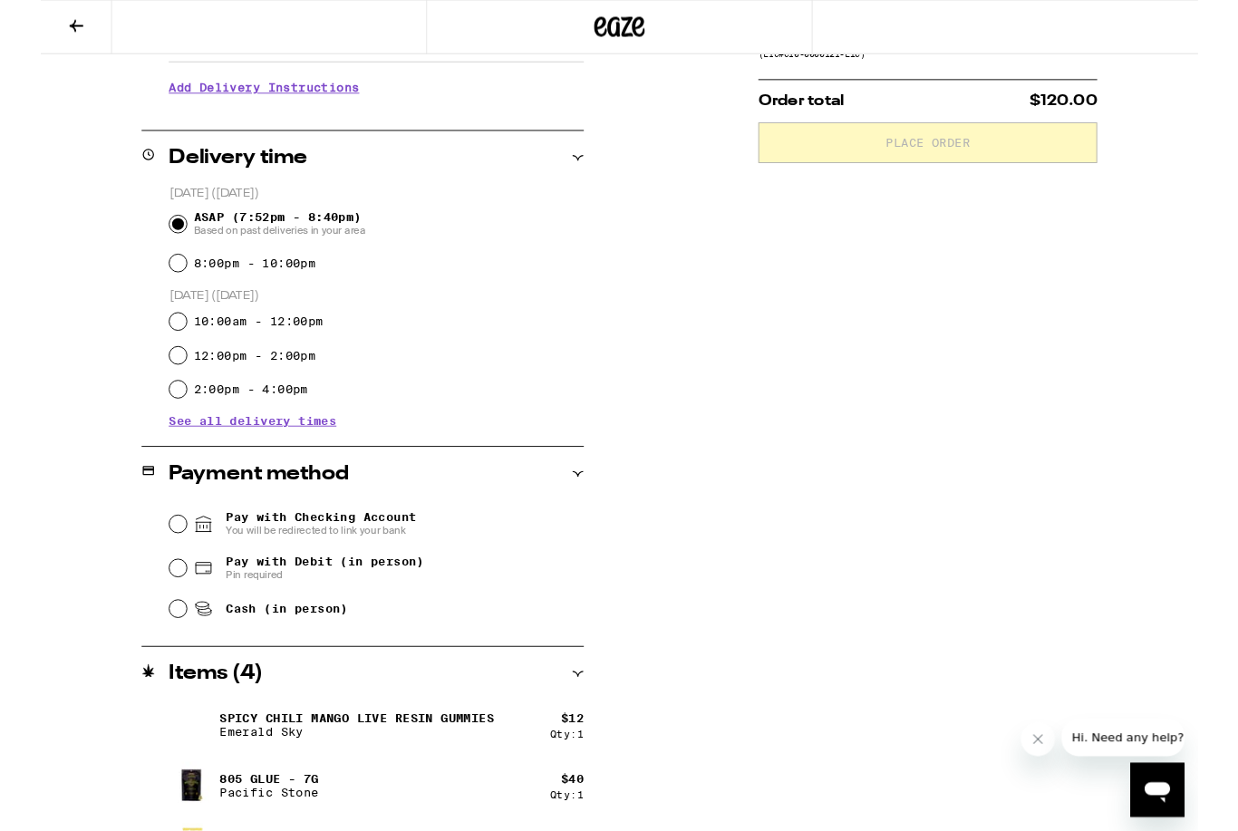
scroll to position [490, 0]
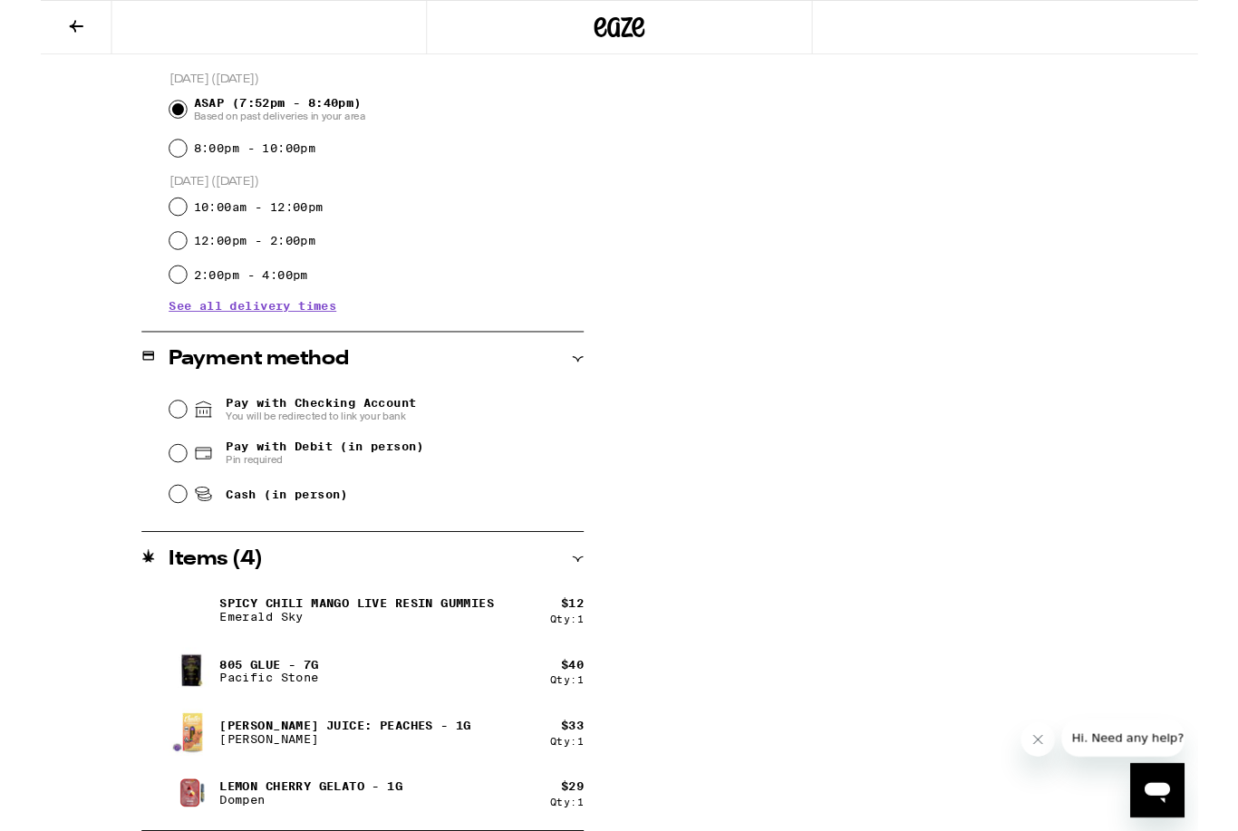
click at [165, 479] on icon at bounding box center [174, 485] width 22 height 22
click at [156, 479] on input "Pay with Debit (in person) Pin required" at bounding box center [147, 485] width 18 height 18
radio input "true"
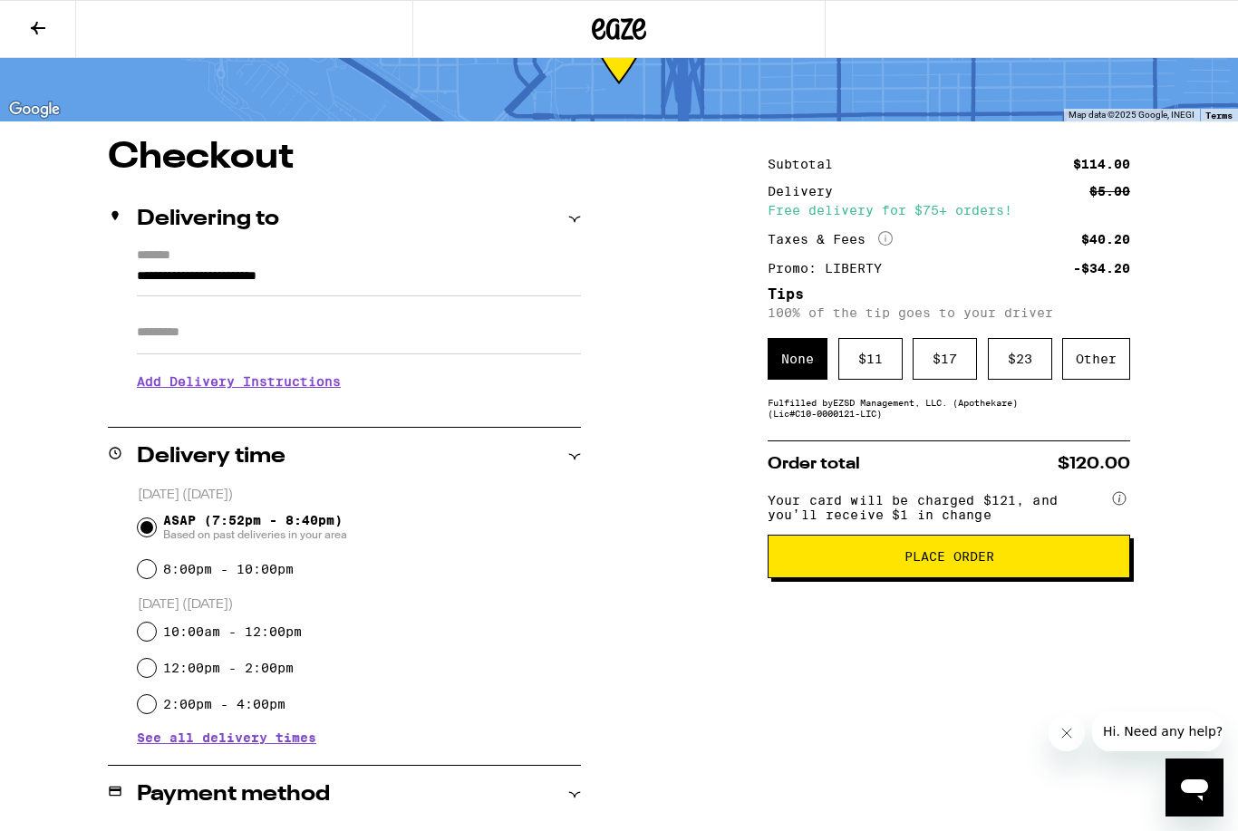
scroll to position [78, 0]
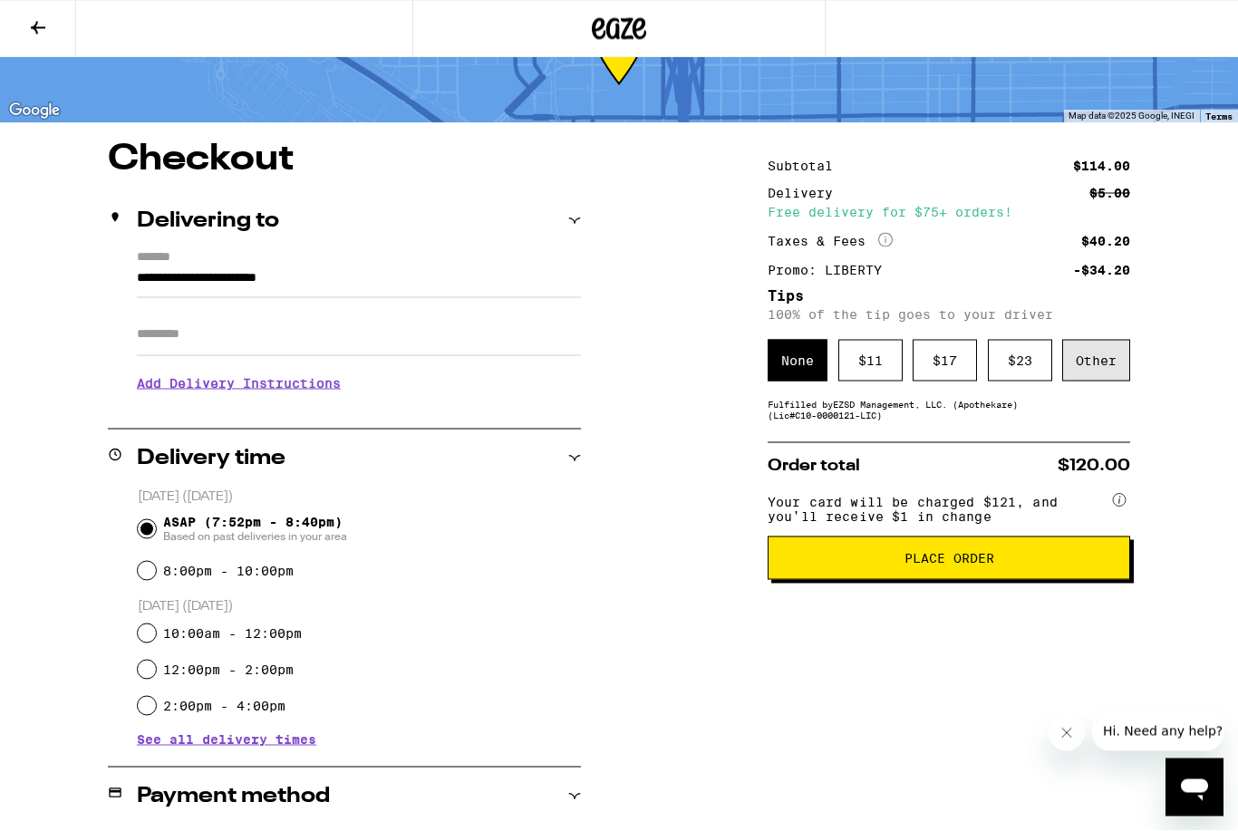
click at [1108, 346] on div "Other" at bounding box center [1096, 361] width 68 height 42
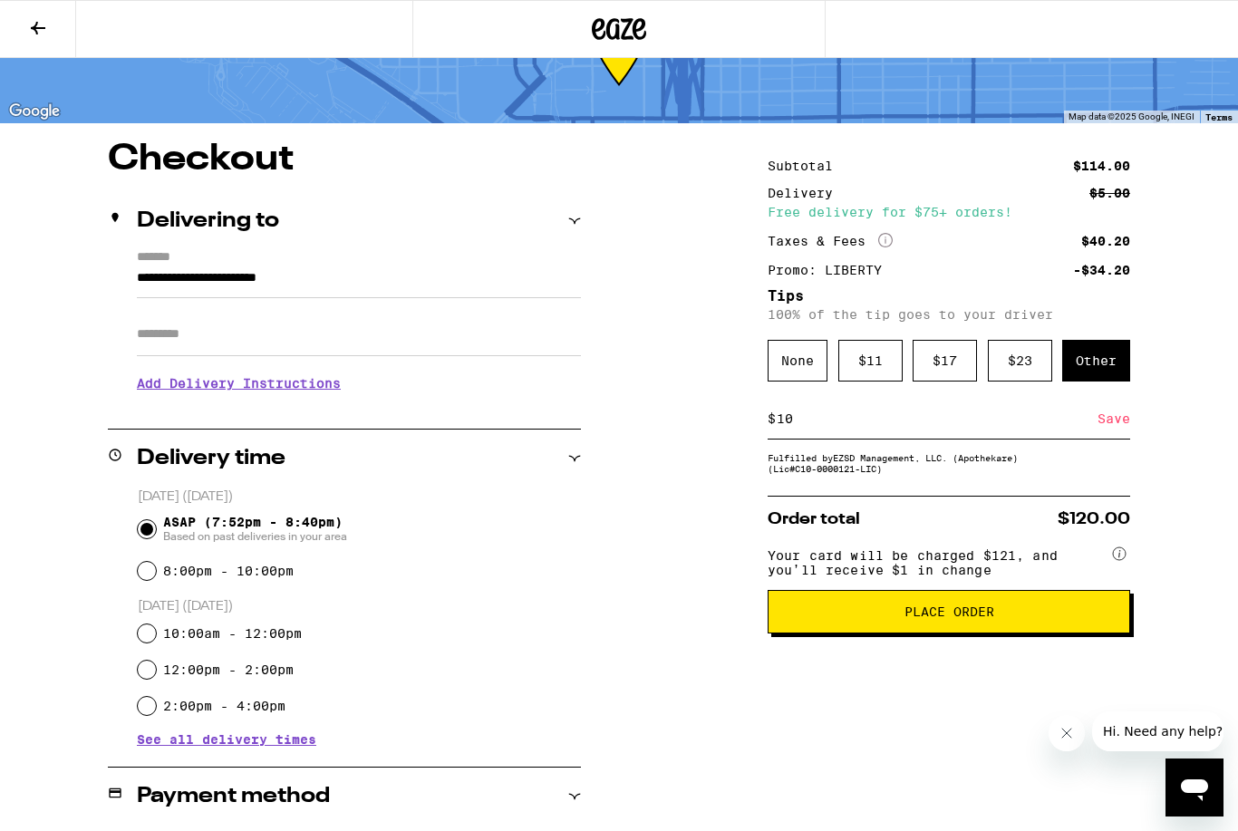
type input "10"
click at [977, 618] on span "Place Order" at bounding box center [950, 611] width 90 height 13
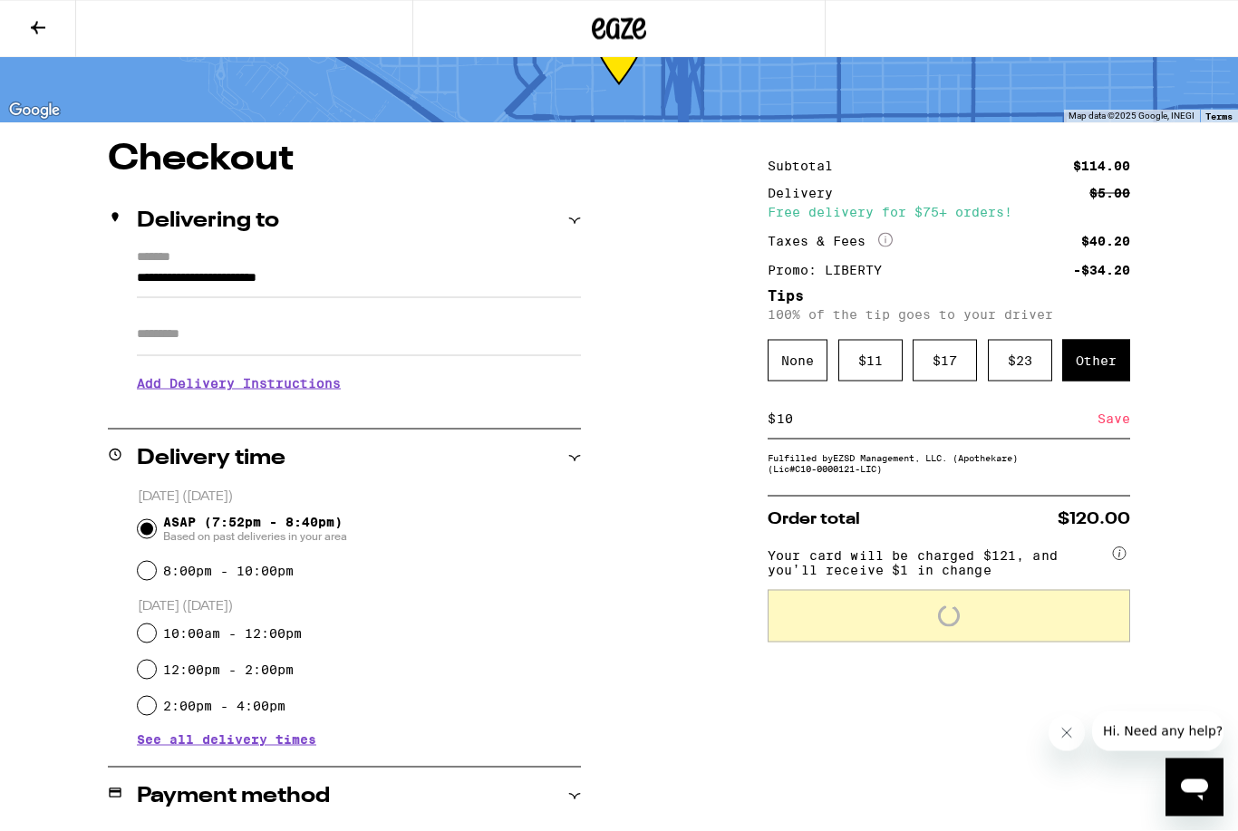
scroll to position [79, 0]
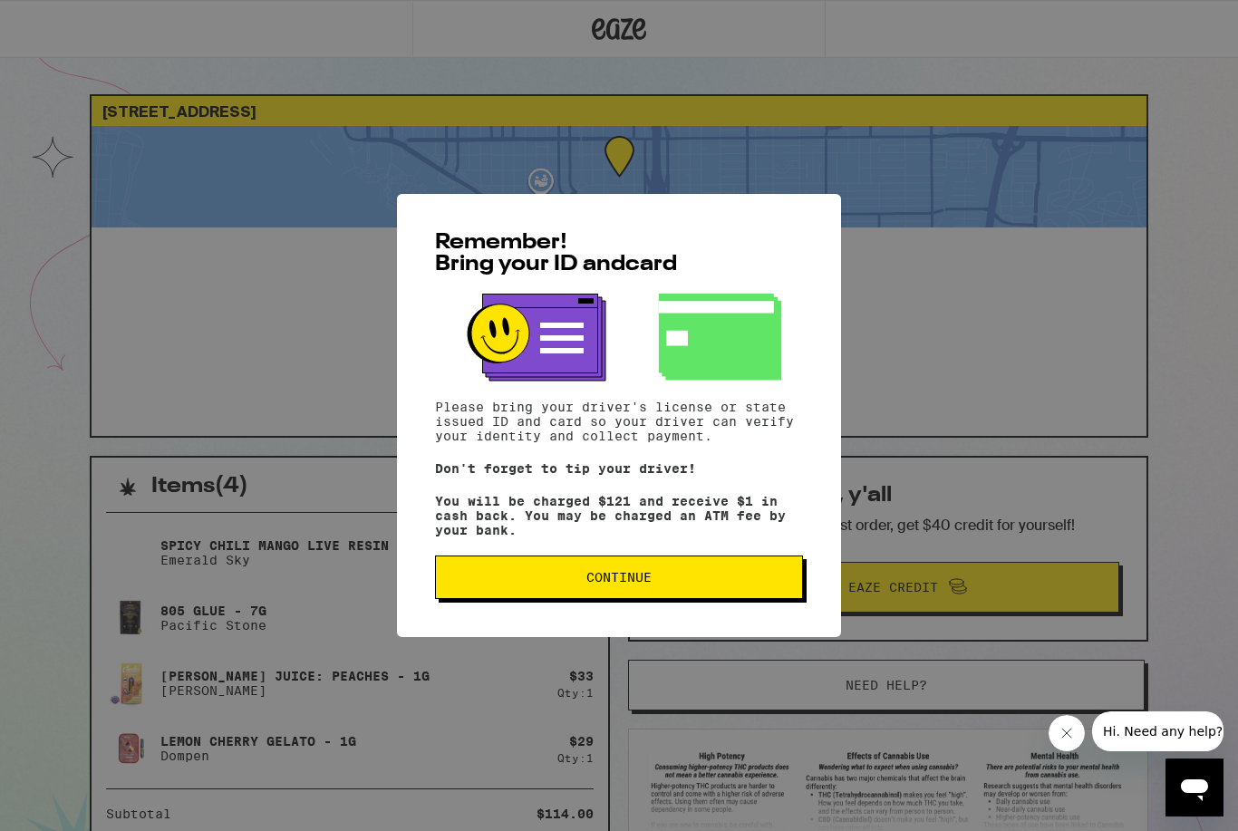
click at [762, 599] on button "Continue" at bounding box center [619, 578] width 368 height 44
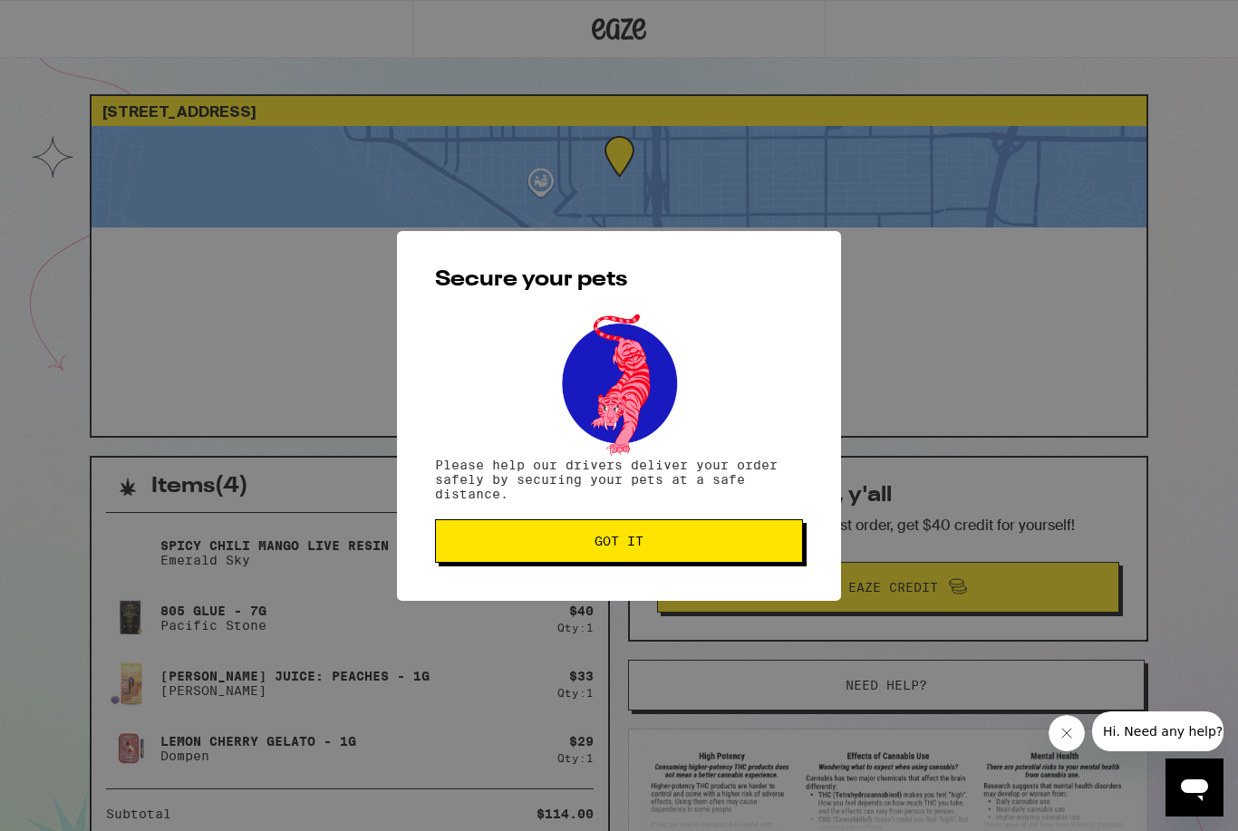
click at [726, 554] on button "Got it" at bounding box center [619, 541] width 368 height 44
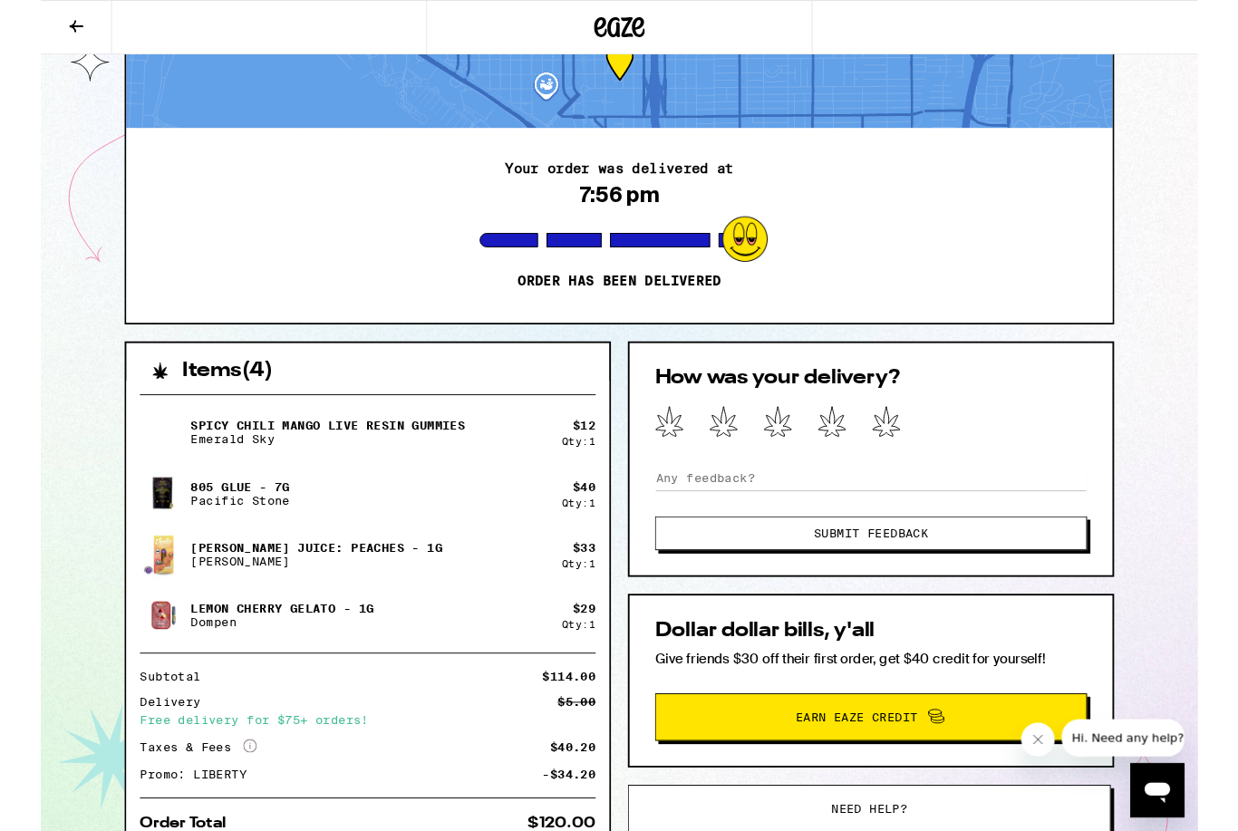
scroll to position [99, 0]
